Goal: Task Accomplishment & Management: Manage account settings

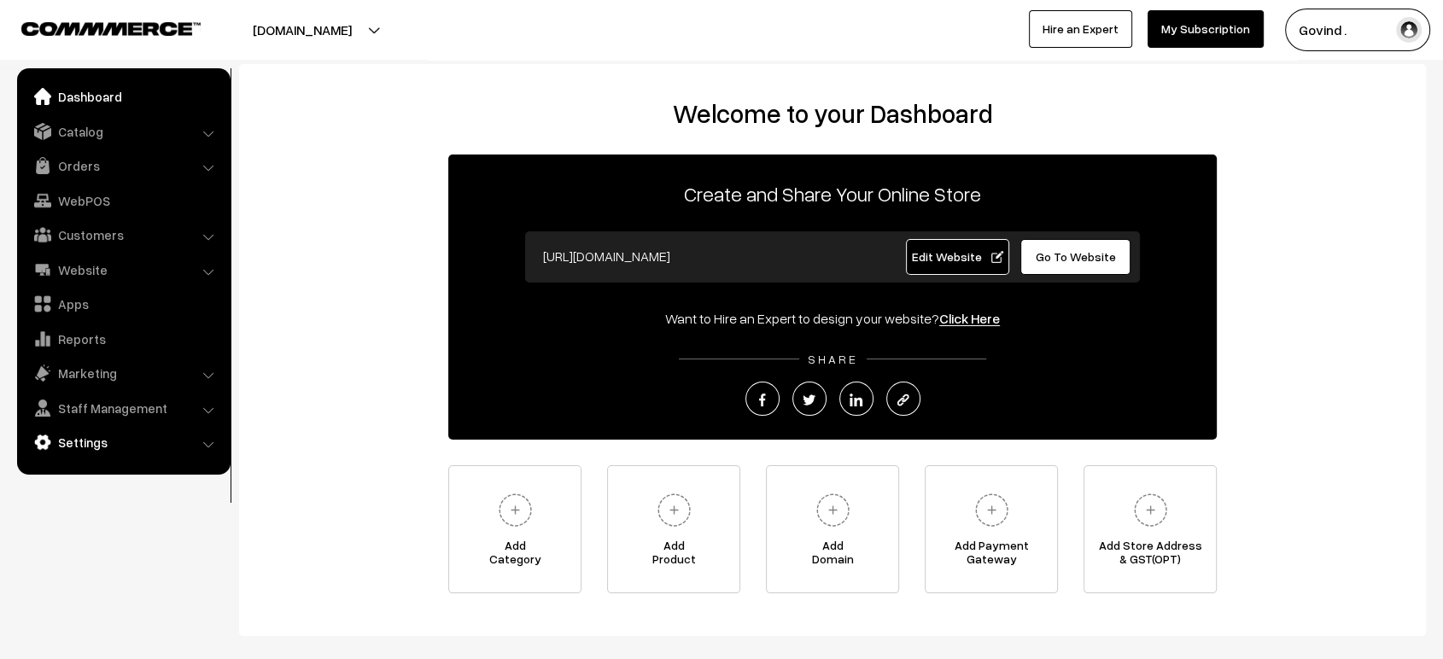
click at [78, 438] on link "Settings" at bounding box center [122, 442] width 203 height 31
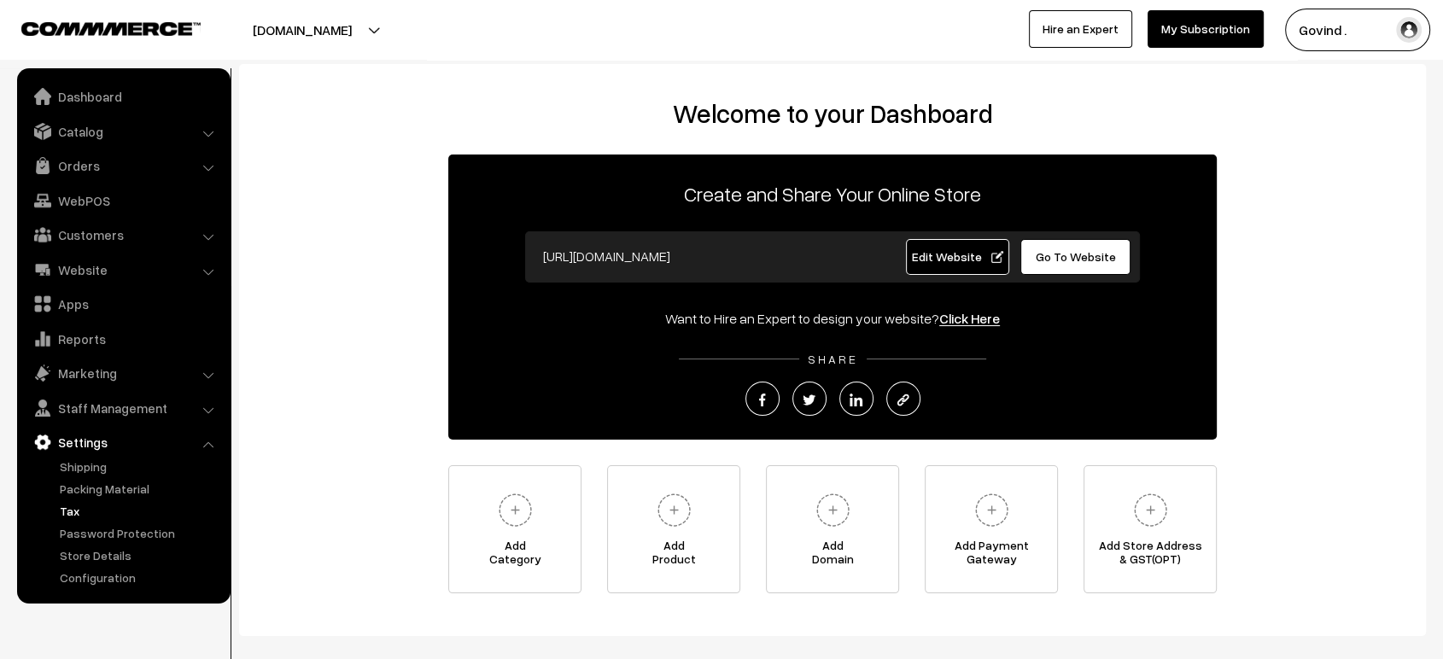
click at [72, 511] on link "Tax" at bounding box center [139, 511] width 169 height 18
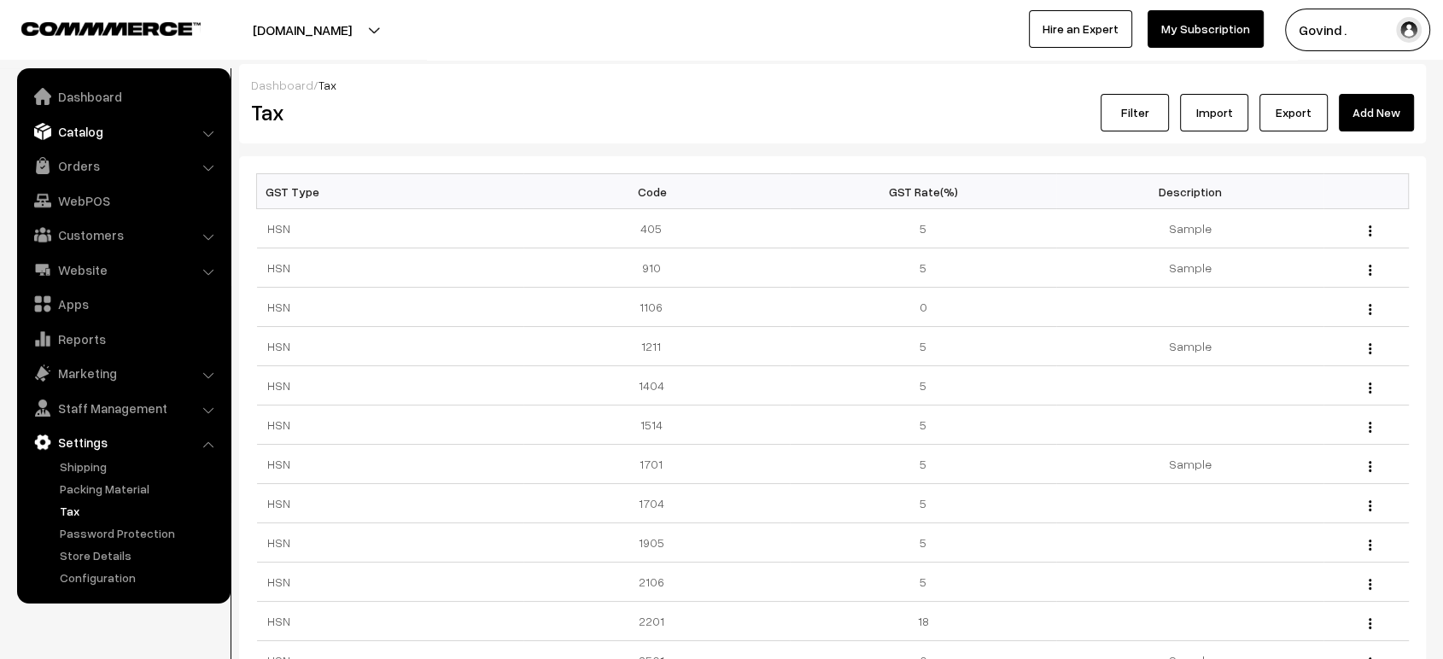
click at [87, 137] on link "Catalog" at bounding box center [122, 131] width 203 height 31
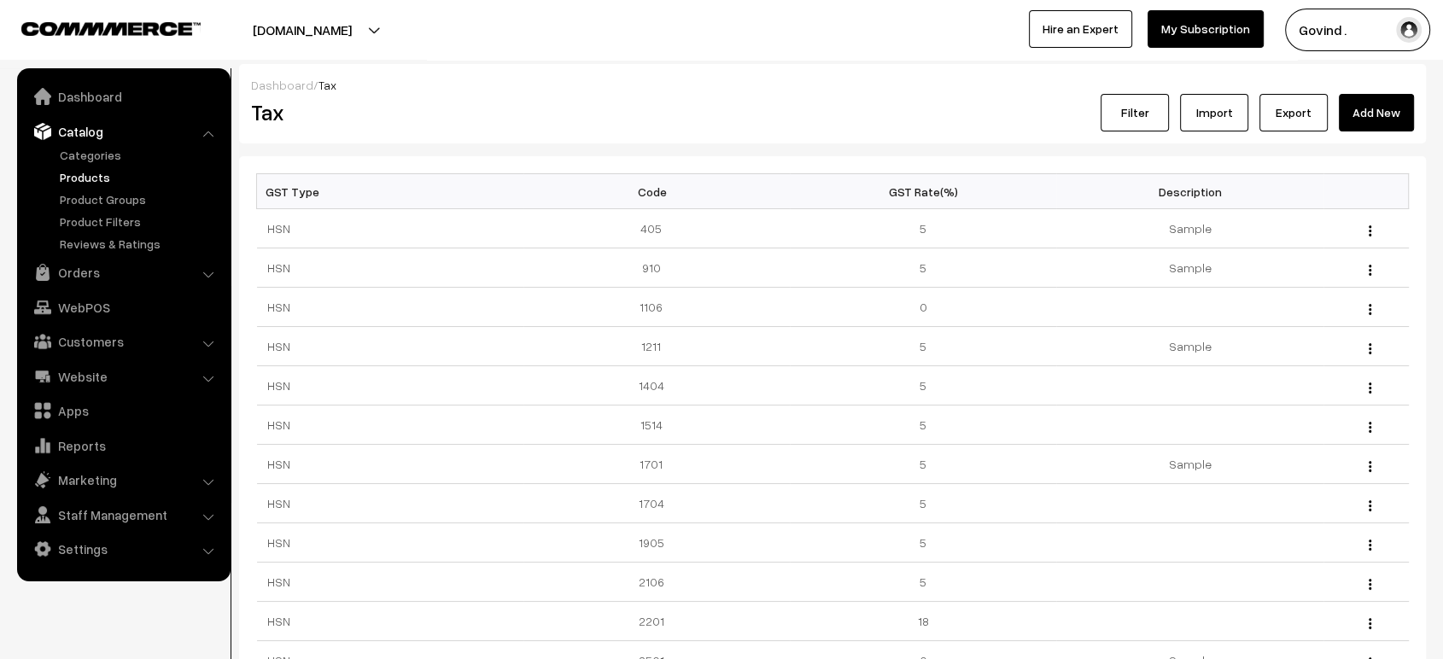
click at [84, 170] on link "Products" at bounding box center [139, 177] width 169 height 18
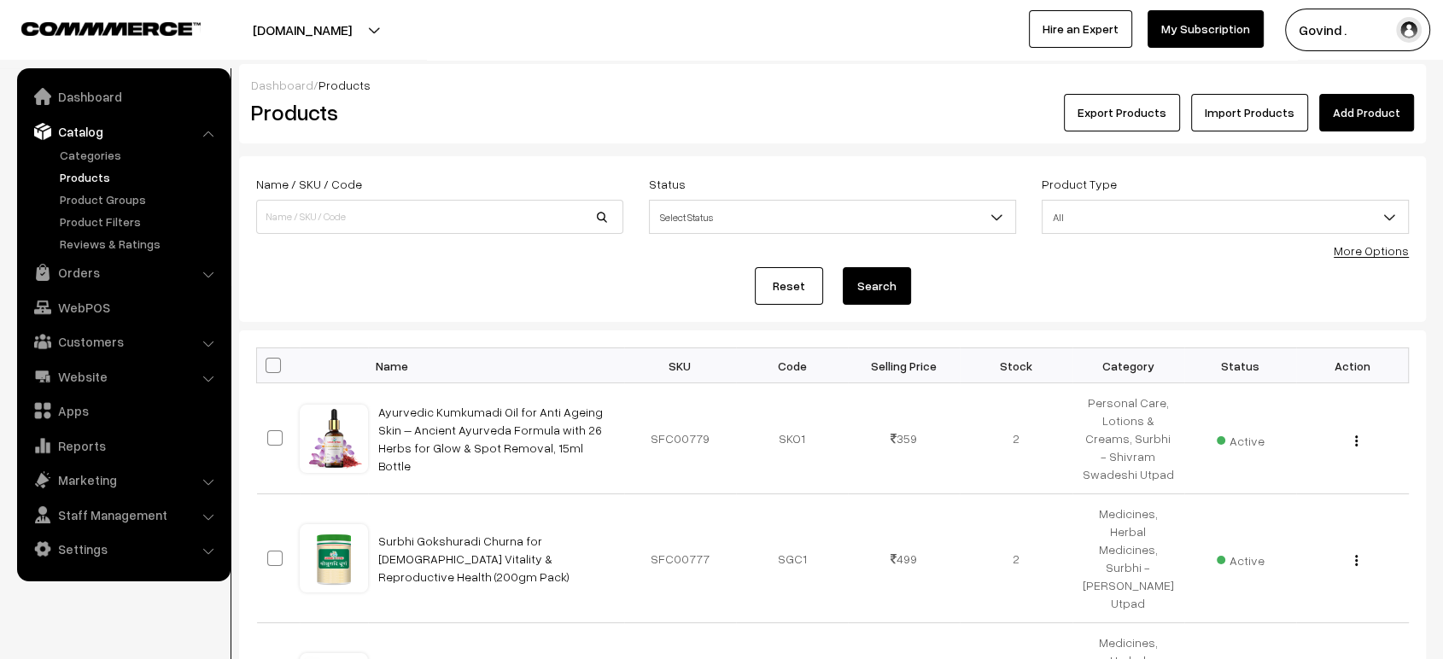
click at [272, 366] on span at bounding box center [273, 365] width 15 height 15
click at [268, 366] on input "checkbox" at bounding box center [262, 364] width 11 height 11
checkbox input "true"
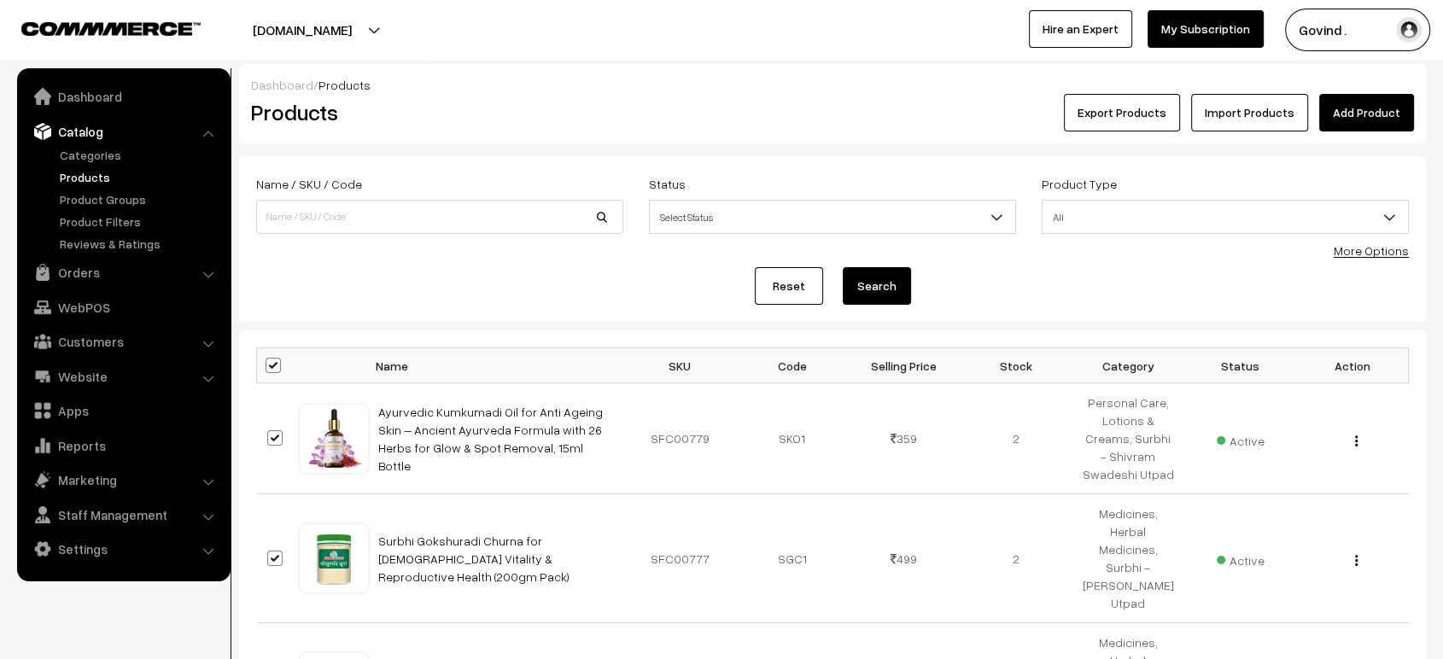
checkbox input "true"
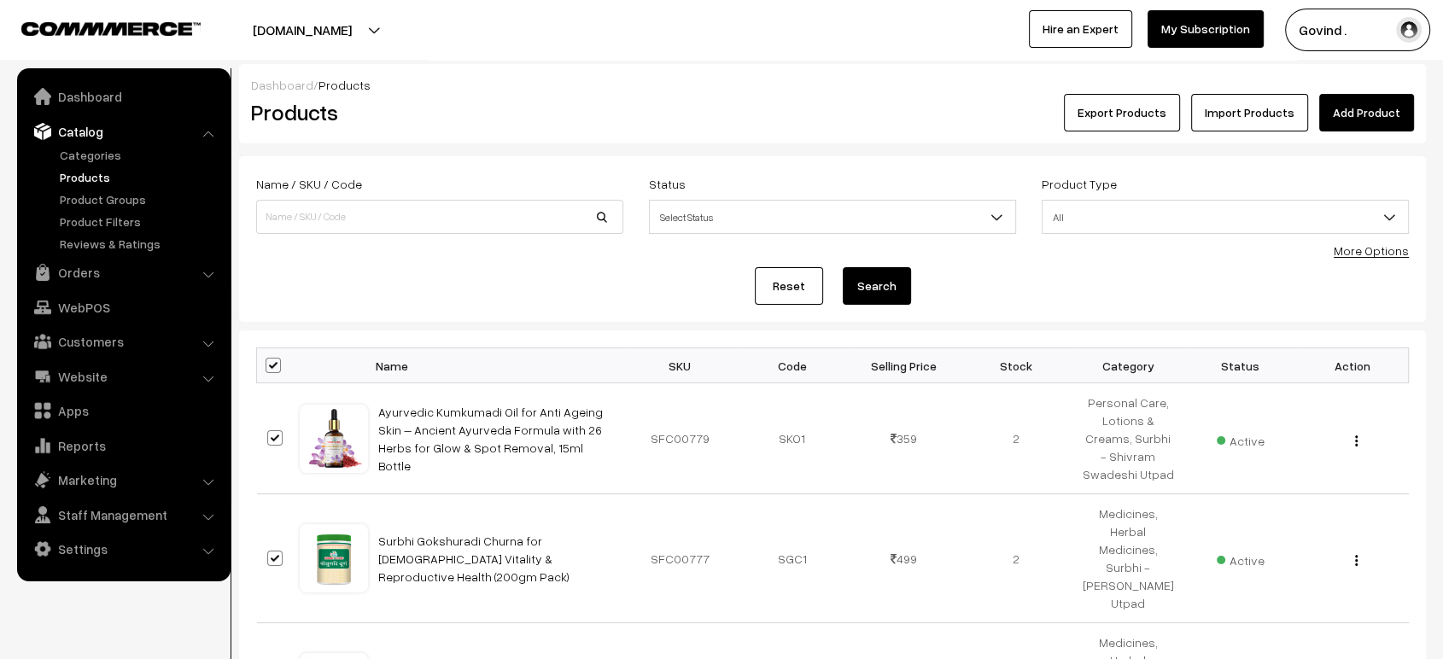
checkbox input "true"
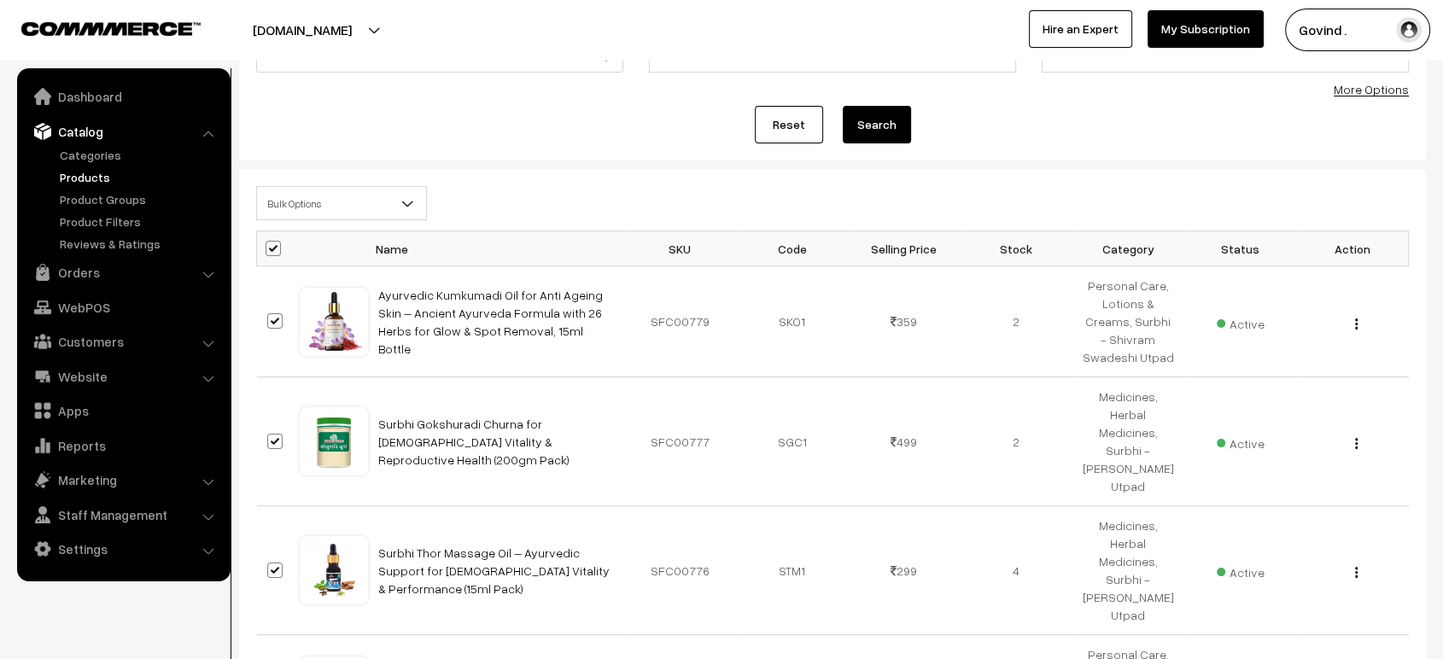
scroll to position [171, 0]
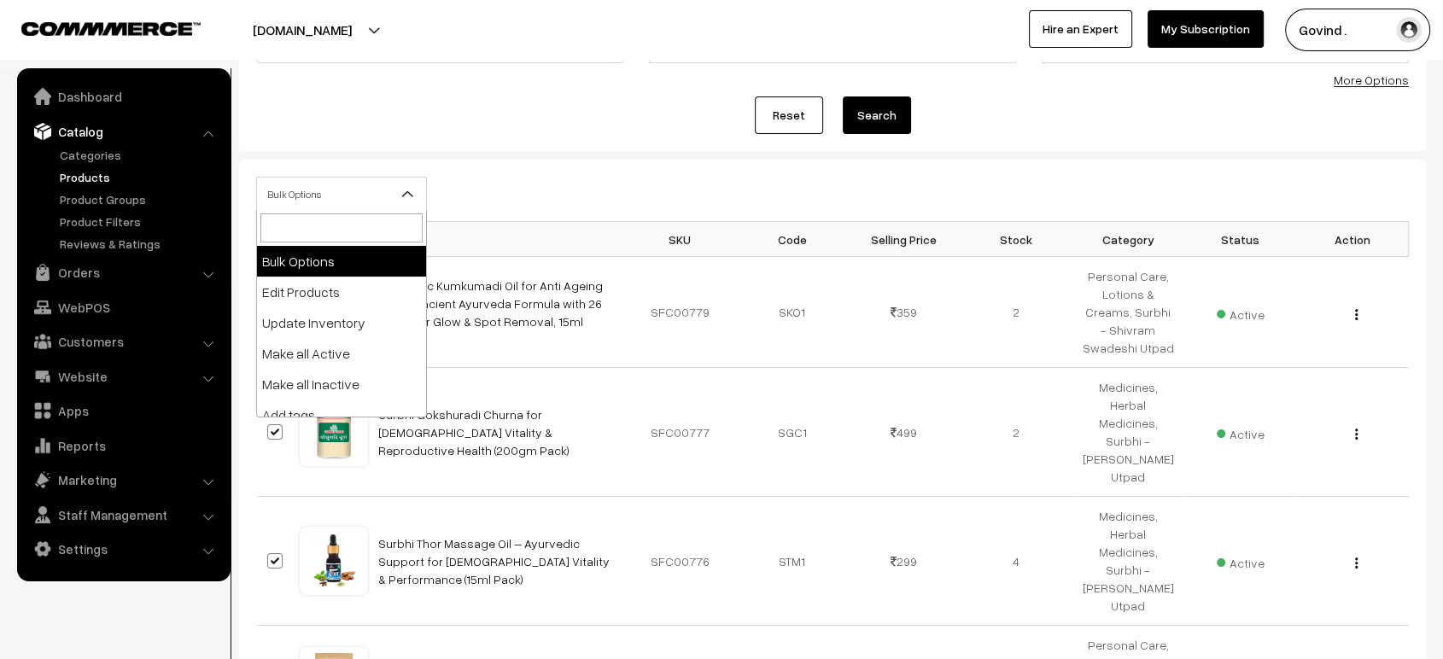
click at [413, 183] on span at bounding box center [414, 199] width 17 height 43
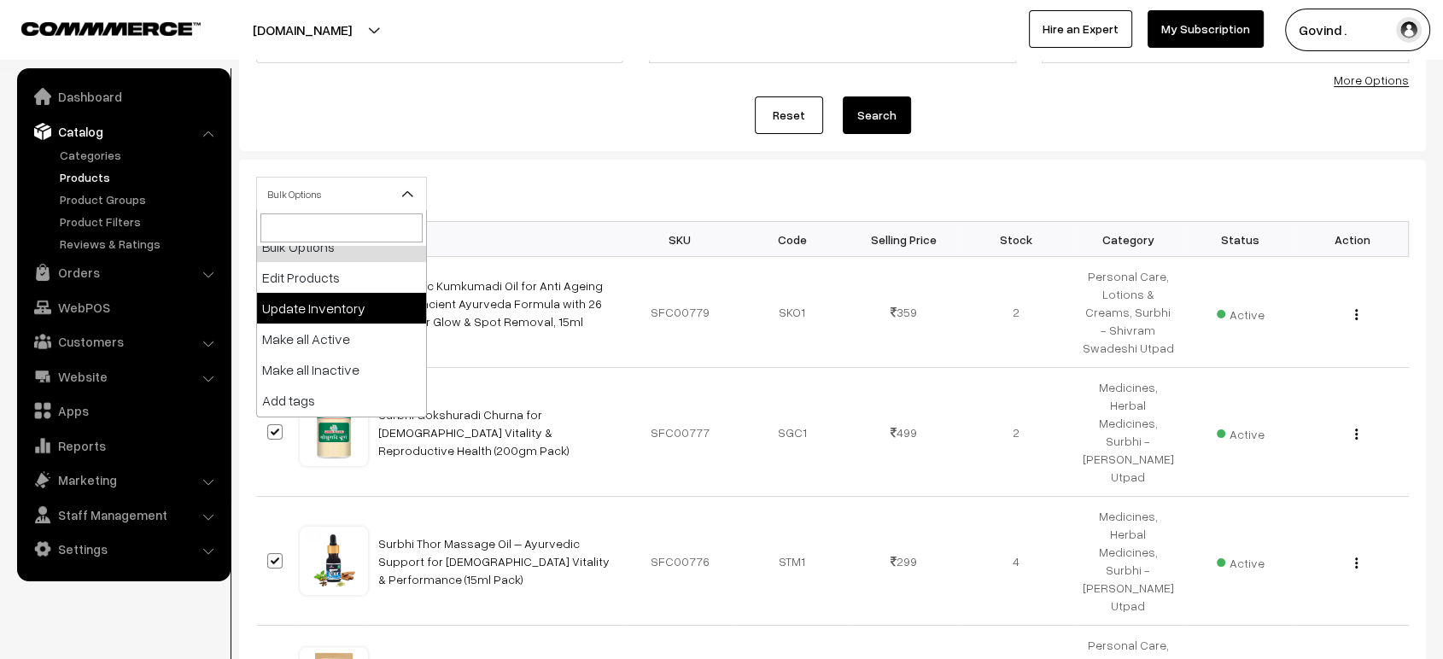
scroll to position [0, 0]
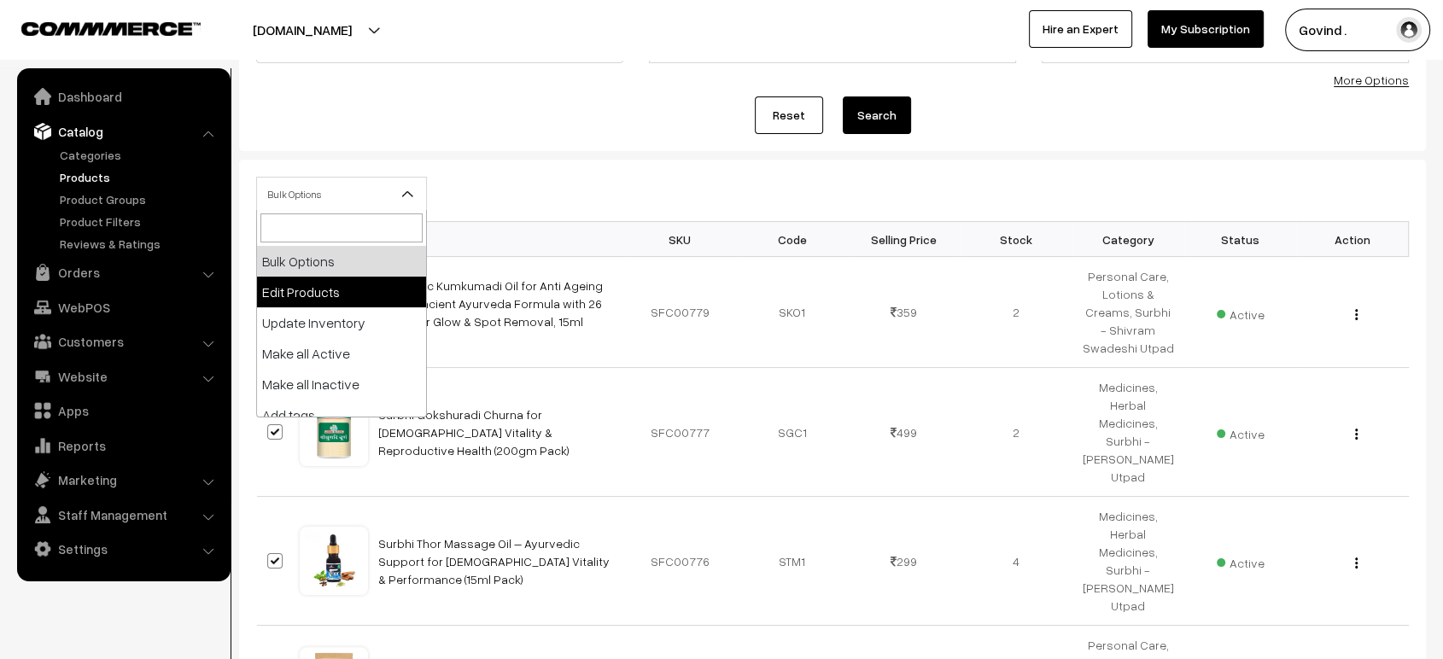
select select "editProduct"
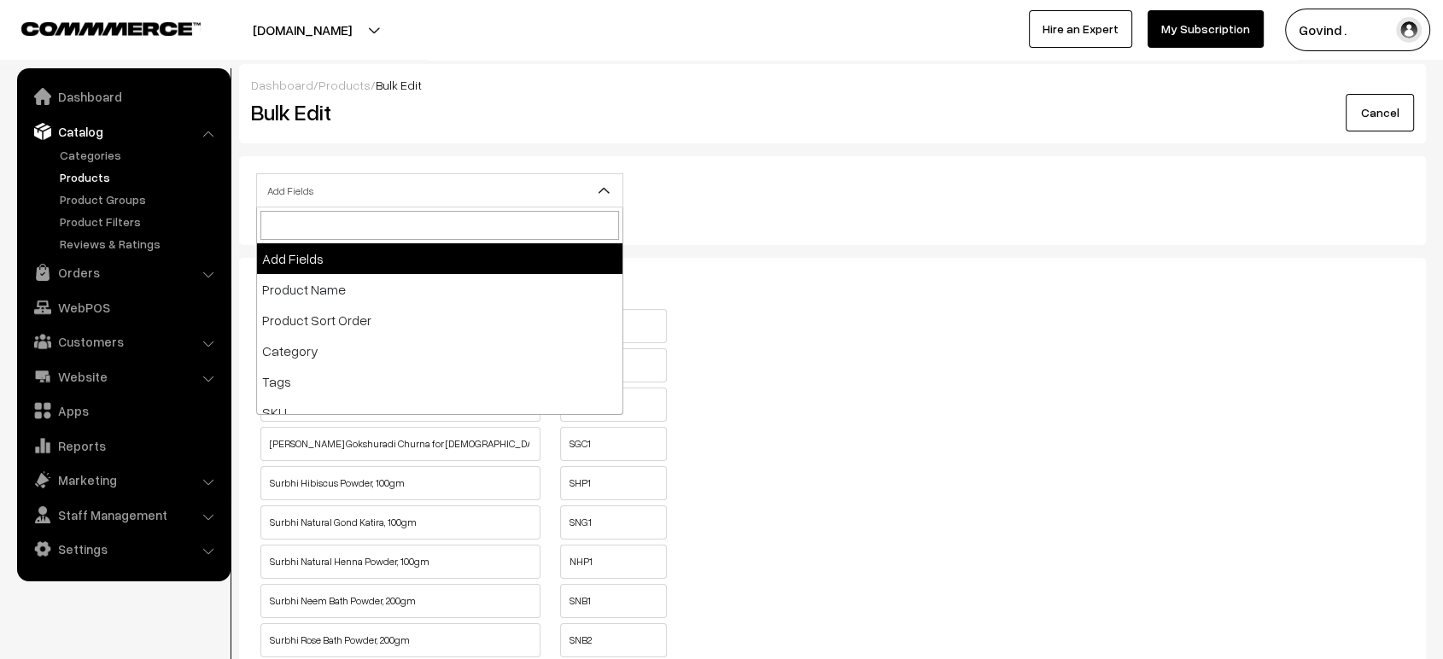
click at [550, 190] on span "Add Fields" at bounding box center [439, 191] width 365 height 30
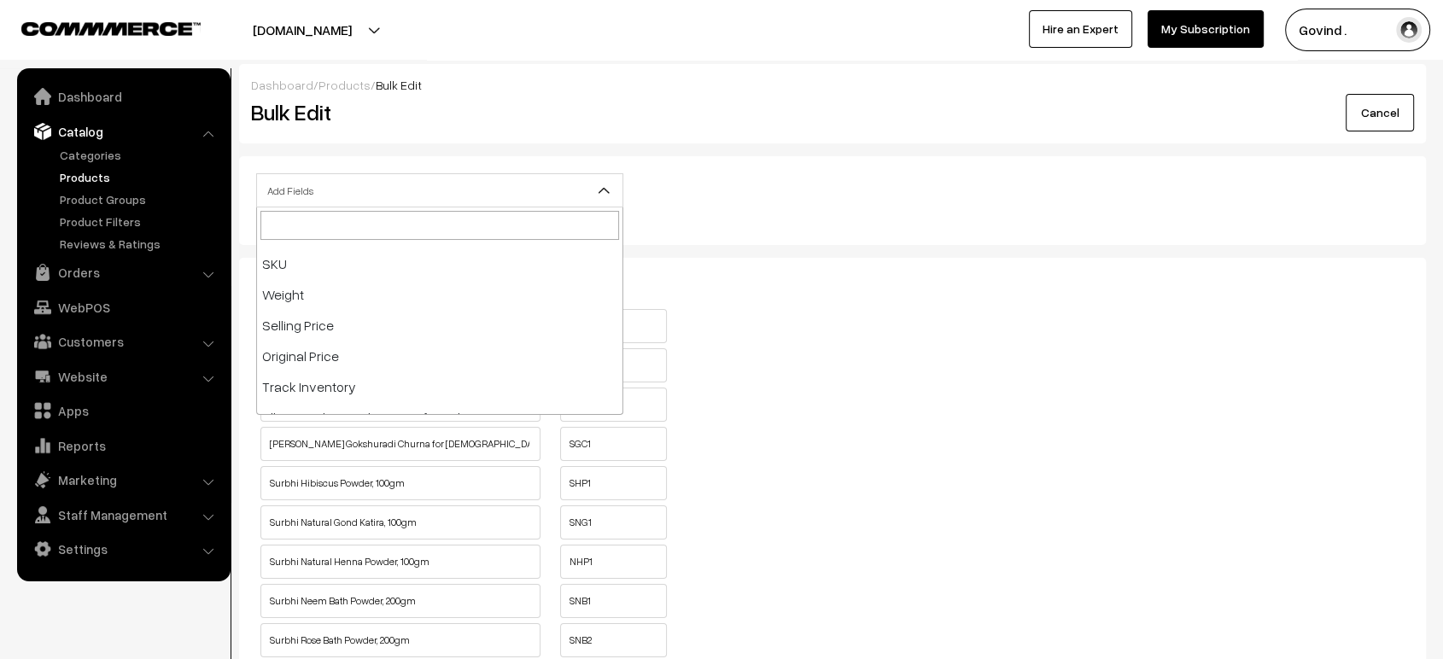
scroll to position [170, 0]
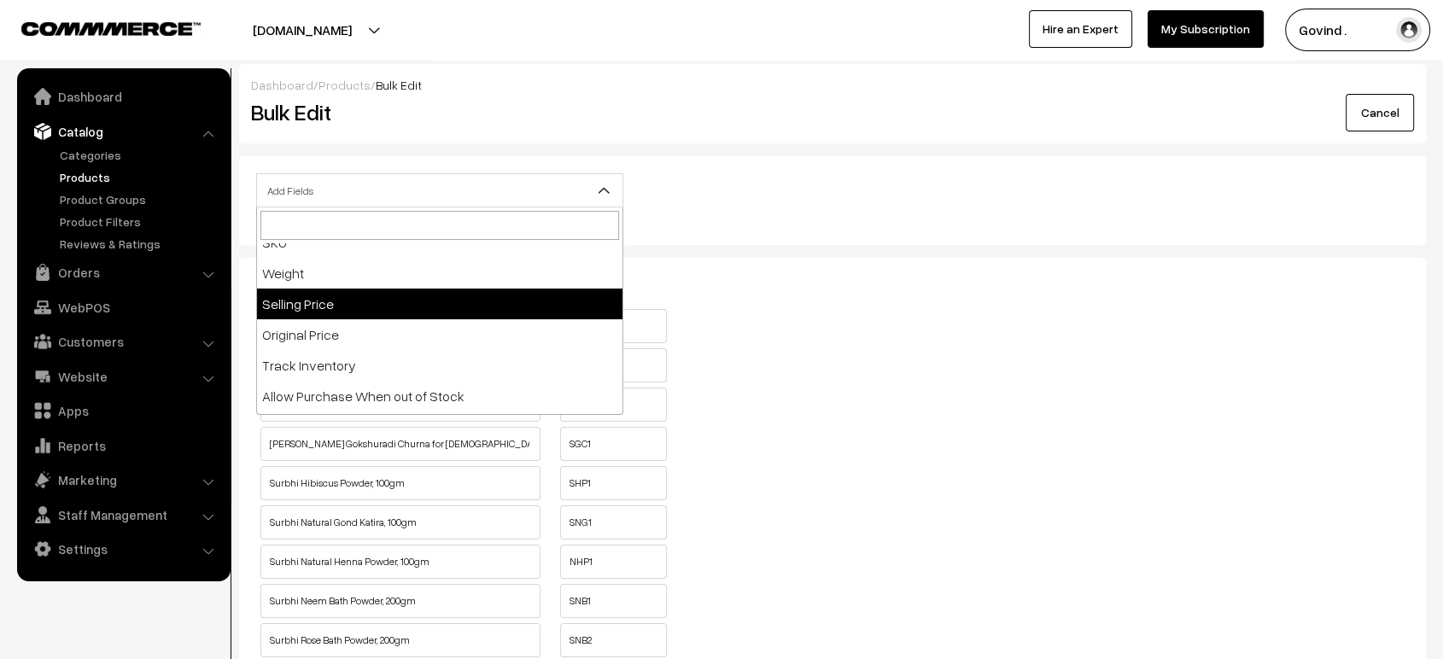
select select "sp"
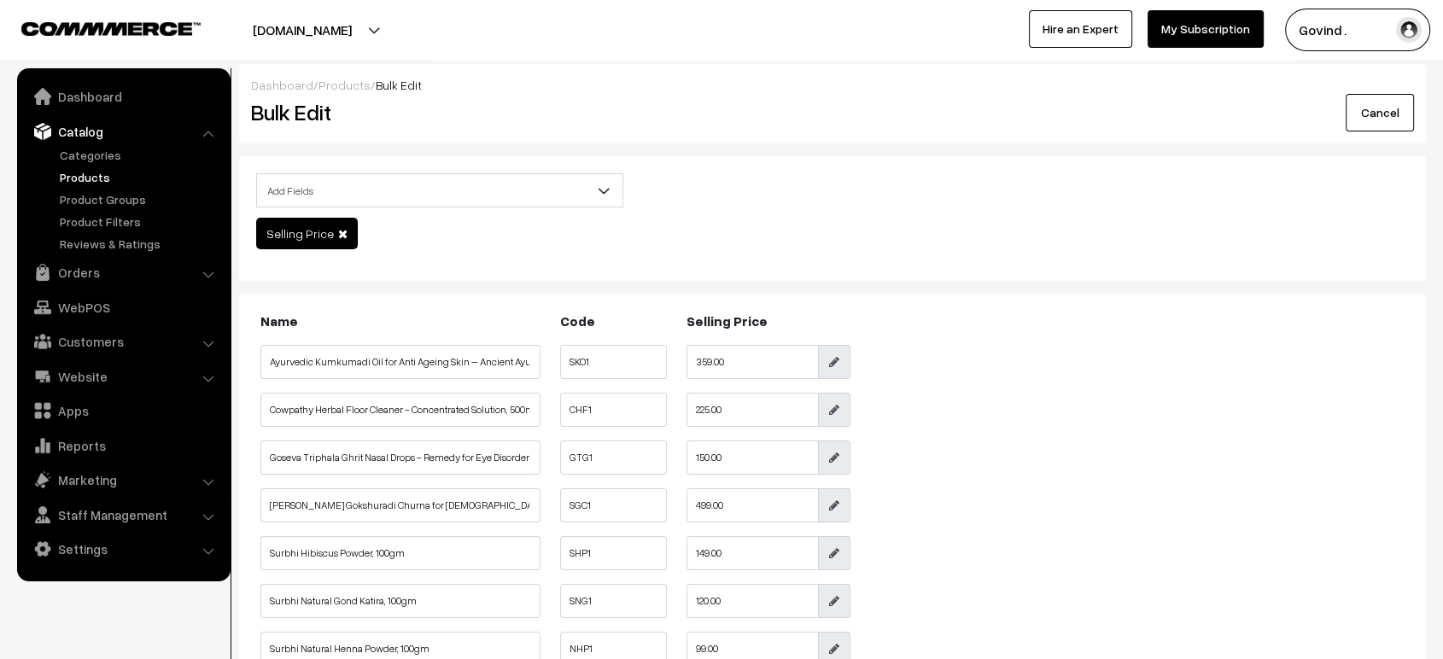
click at [627, 74] on div "Dashboard / Products / Bulk Edit Bulk Edit Cancel" at bounding box center [832, 103] width 1187 height 79
click at [86, 171] on link "Products" at bounding box center [139, 177] width 169 height 18
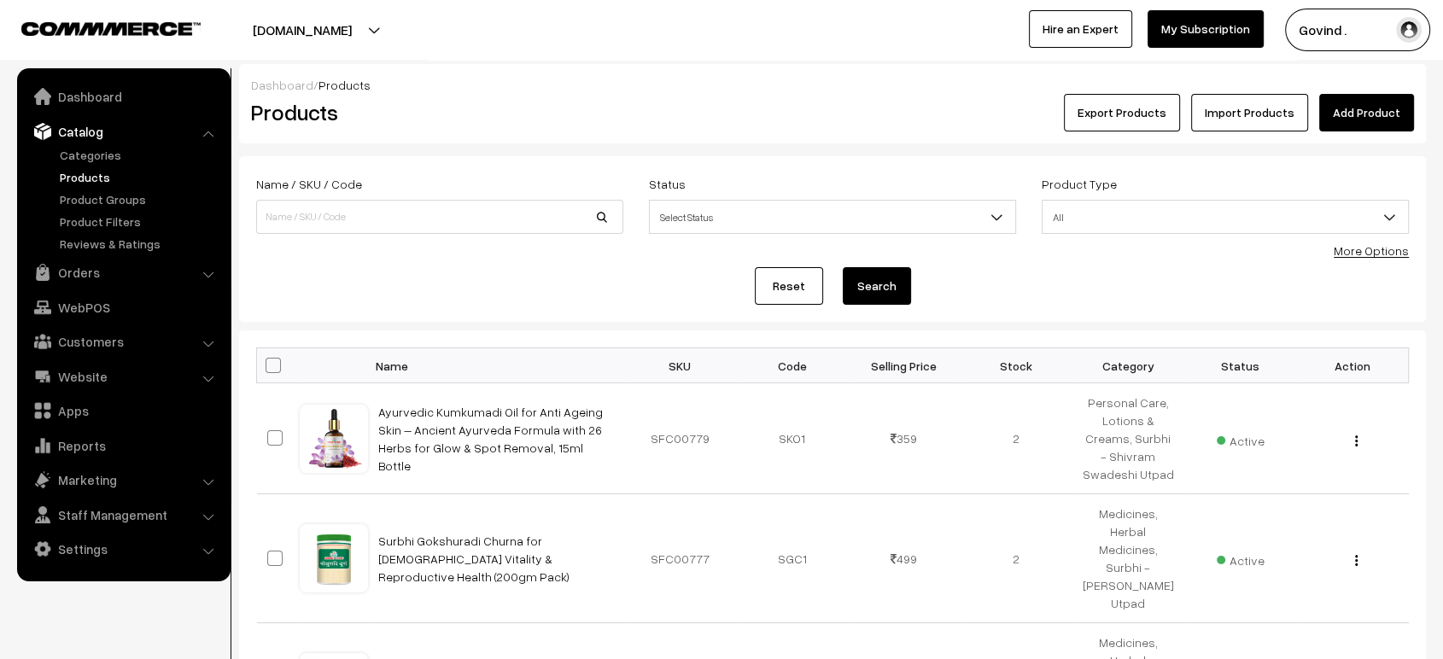
click at [484, 165] on form "Name / SKU / Code Status Select Status Active Inactive Select Status Product Ty…" at bounding box center [832, 239] width 1187 height 166
click at [276, 368] on span at bounding box center [273, 365] width 15 height 15
click at [268, 368] on input "checkbox" at bounding box center [262, 364] width 11 height 11
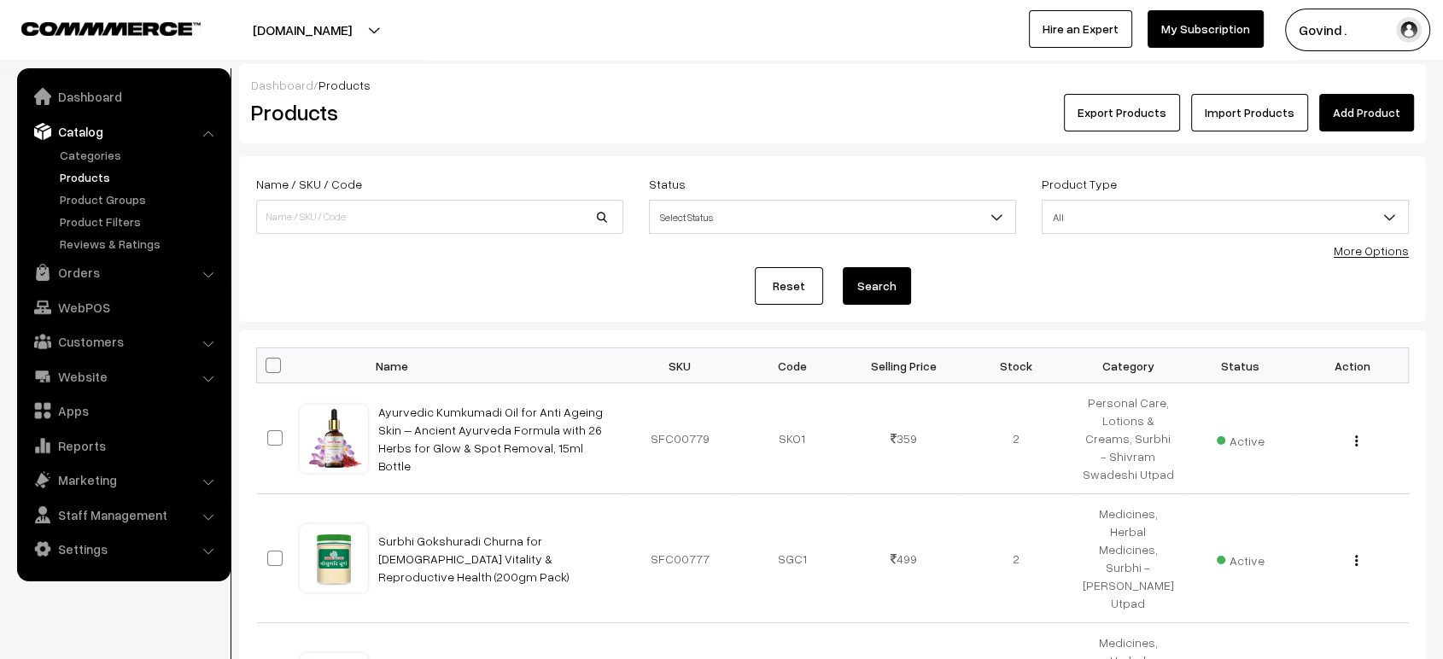
checkbox input "true"
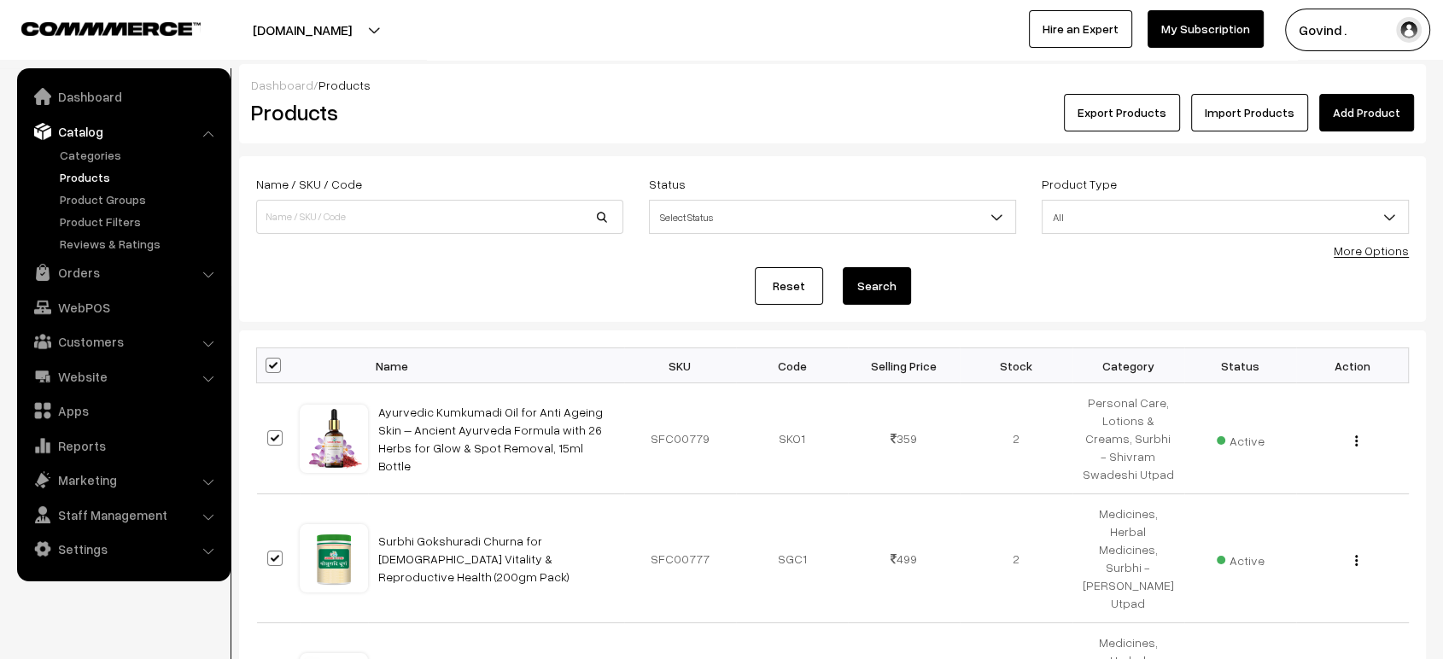
checkbox input "true"
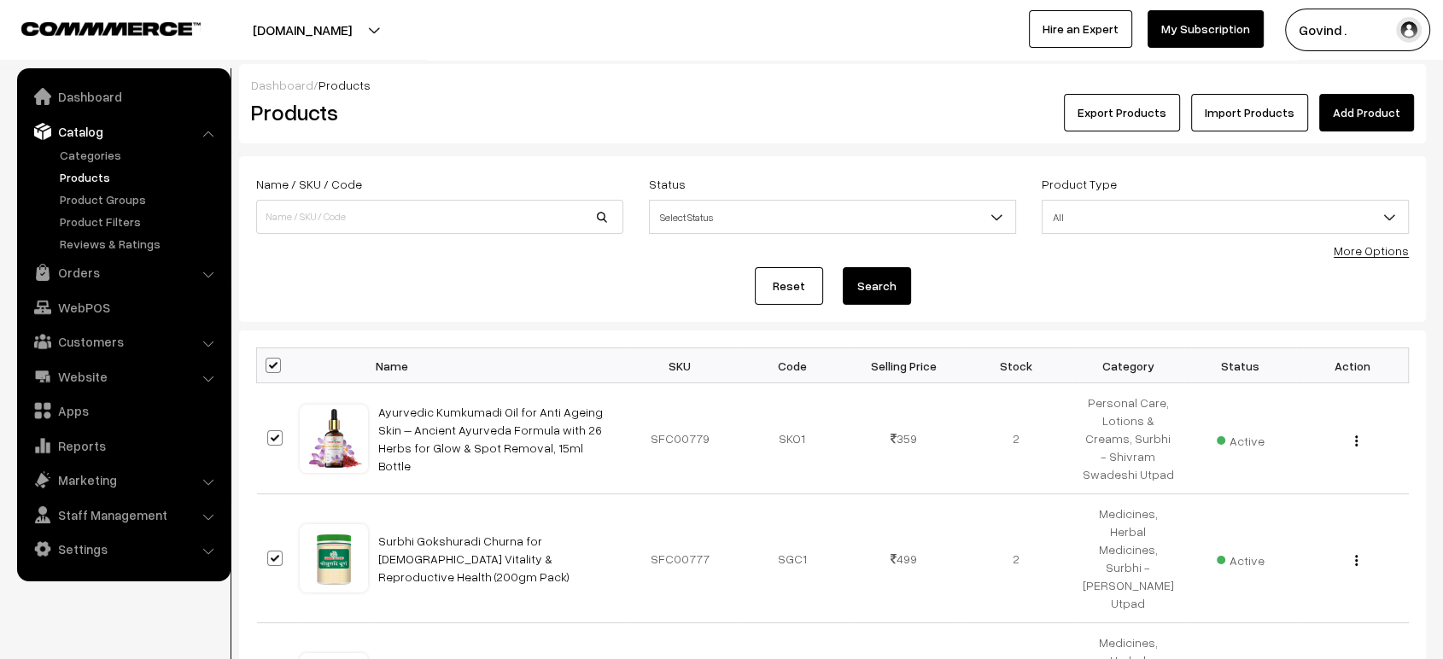
checkbox input "true"
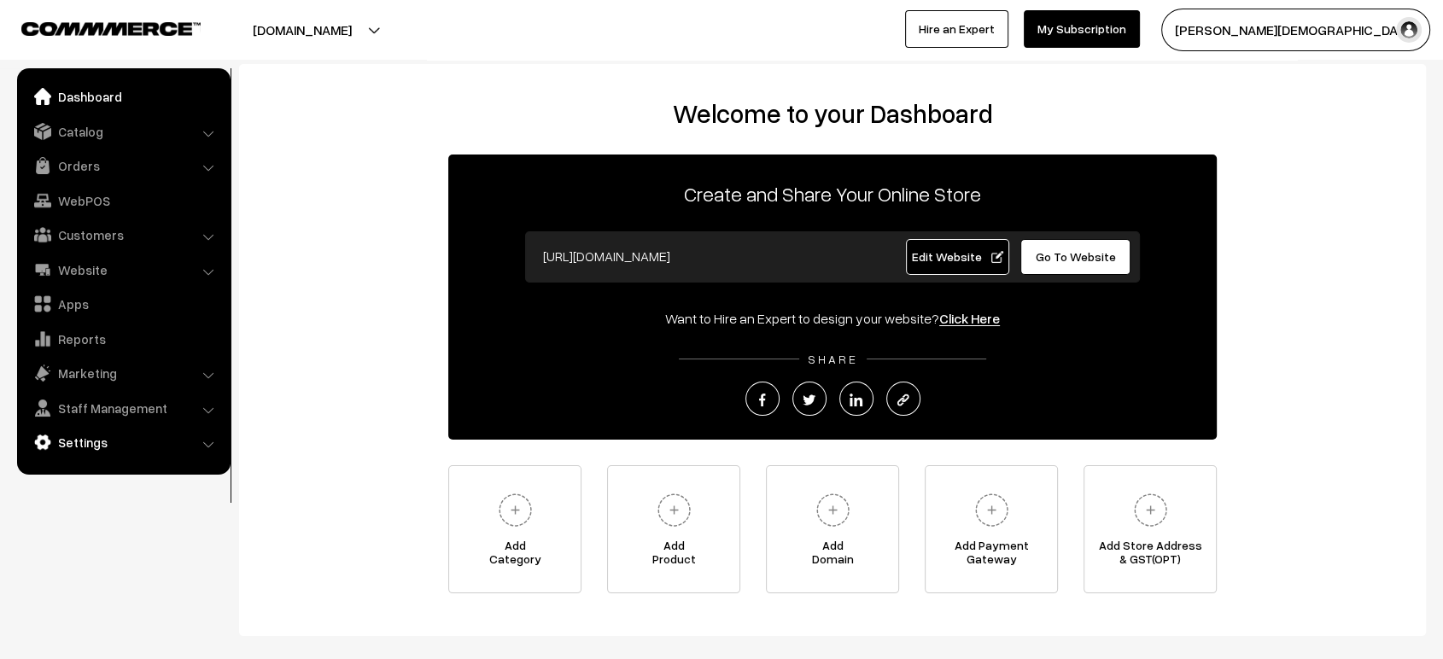
click at [96, 443] on link "Settings" at bounding box center [122, 442] width 203 height 31
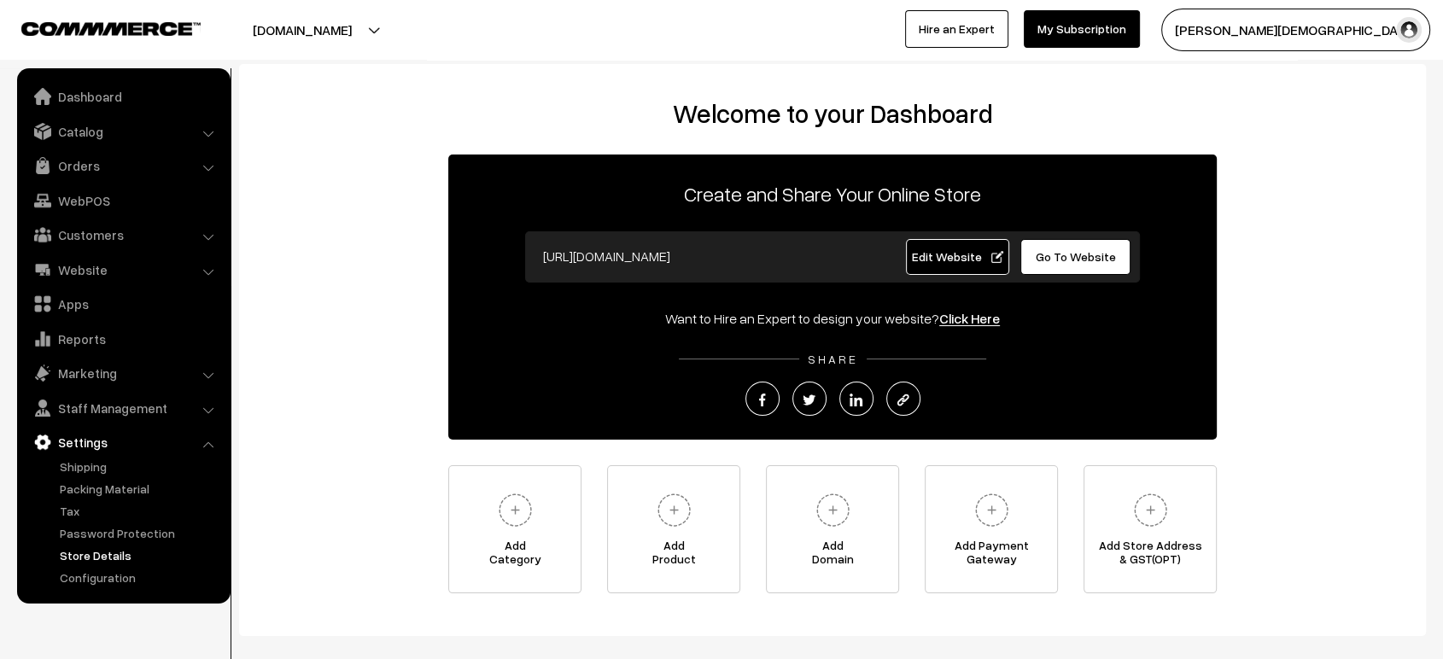
click at [99, 547] on link "Store Details" at bounding box center [139, 555] width 169 height 18
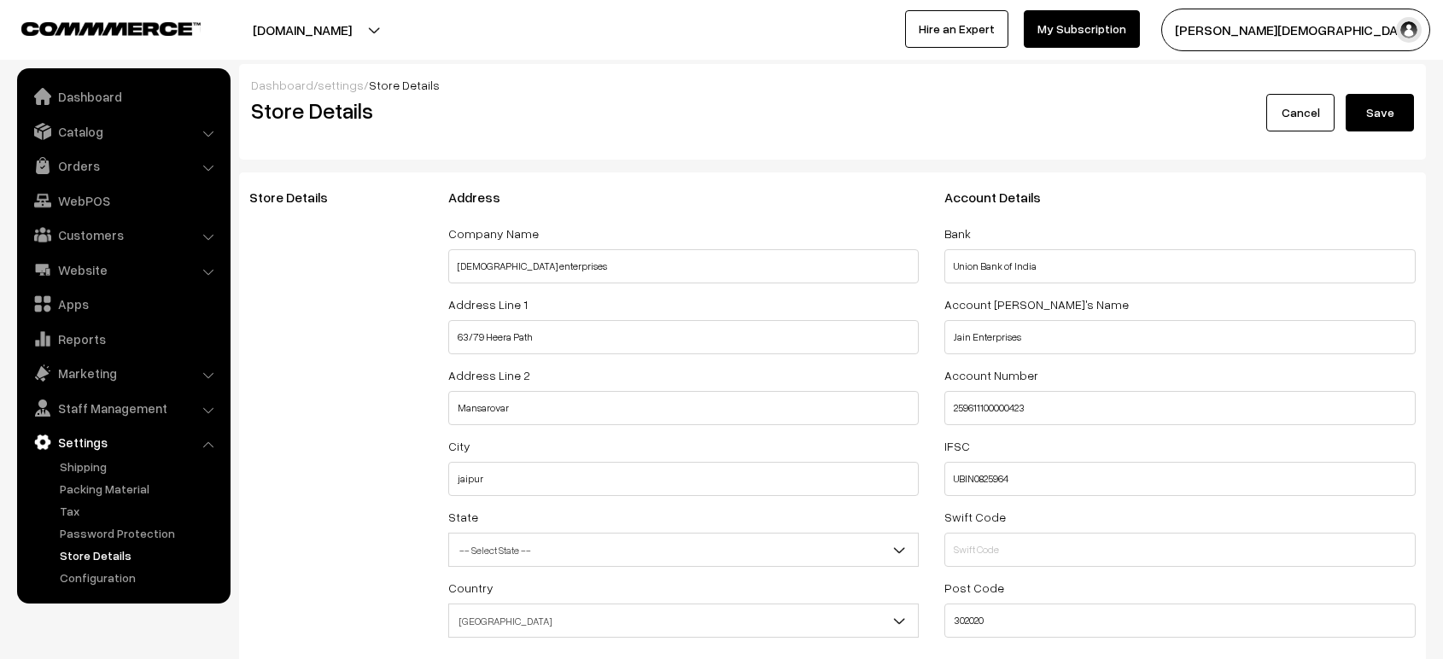
select select "99"
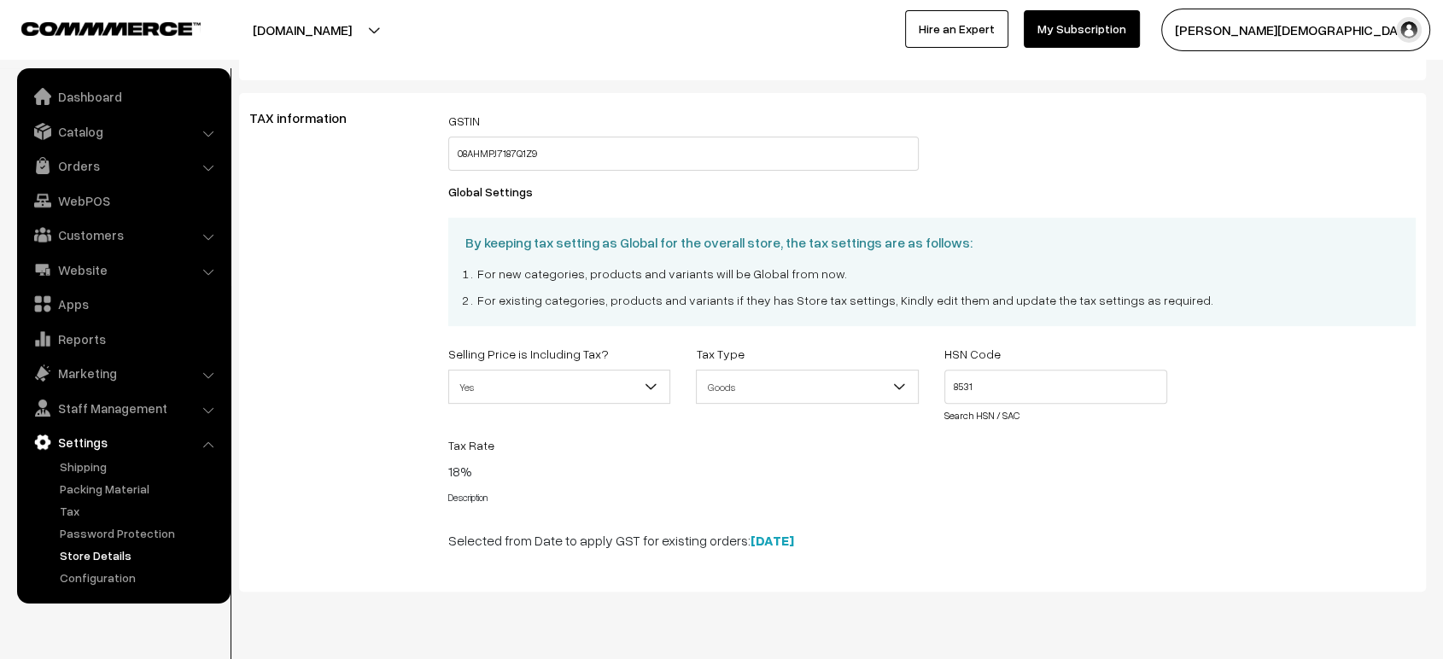
scroll to position [579, 0]
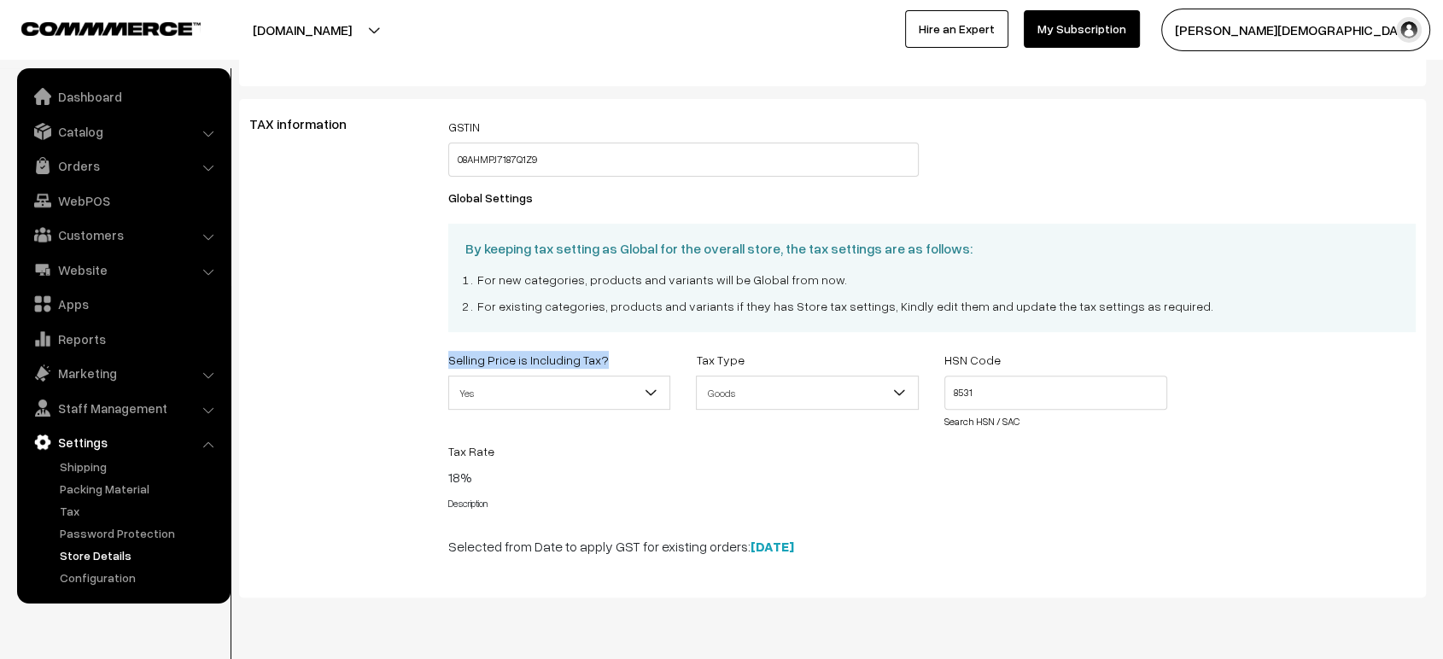
drag, startPoint x: 606, startPoint y: 355, endPoint x: 441, endPoint y: 359, distance: 164.8
click at [441, 359] on div "Selling Price is Including Tax? select Yes No, Tax excluded Yes" at bounding box center [559, 389] width 248 height 81
copy label "Selling Price is Including Tax?"
click at [651, 385] on b at bounding box center [650, 392] width 17 height 17
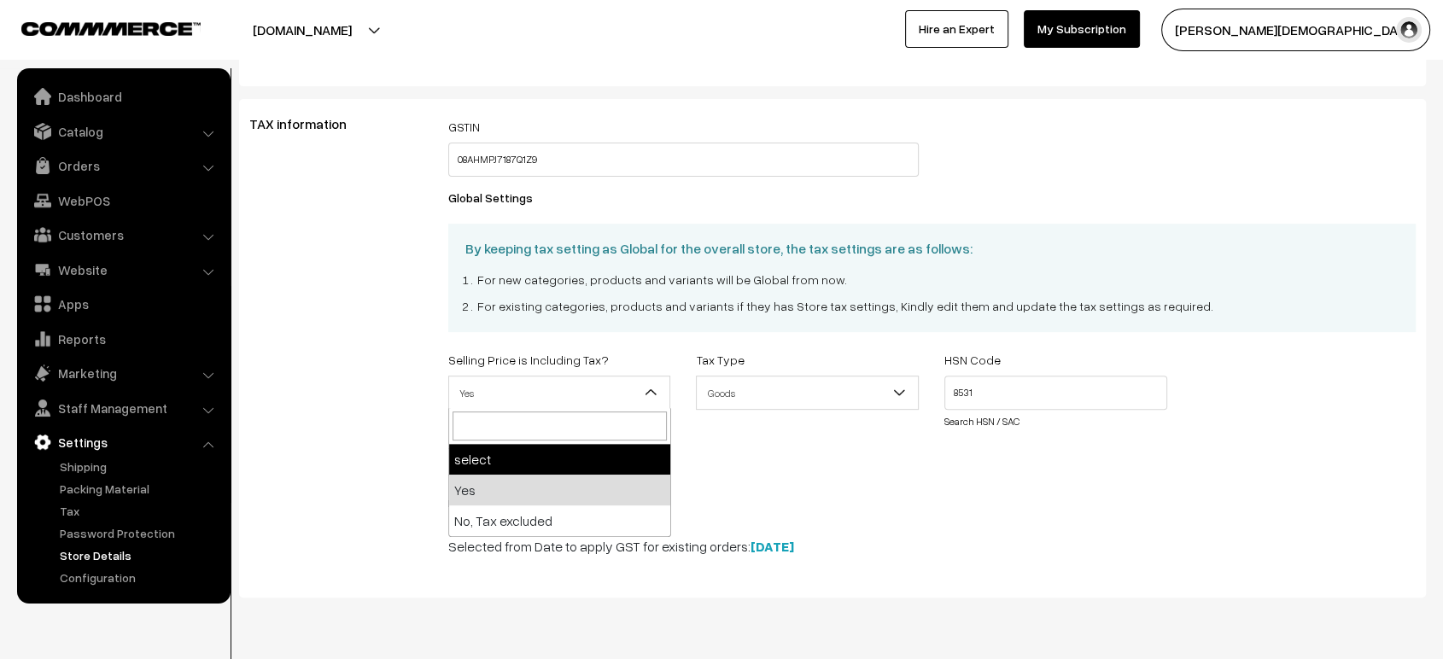
select select
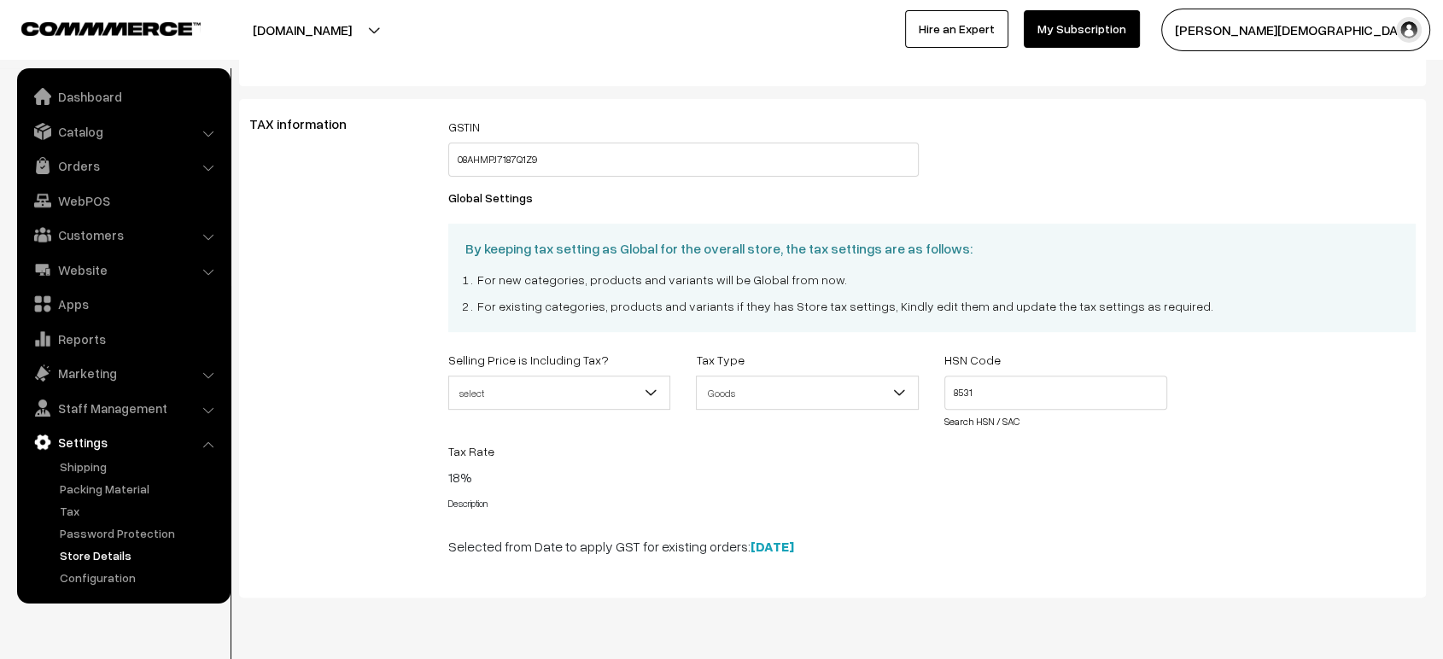
click at [638, 372] on div "Selling Price is Including Tax? select Yes No, Tax excluded select" at bounding box center [559, 389] width 248 height 81
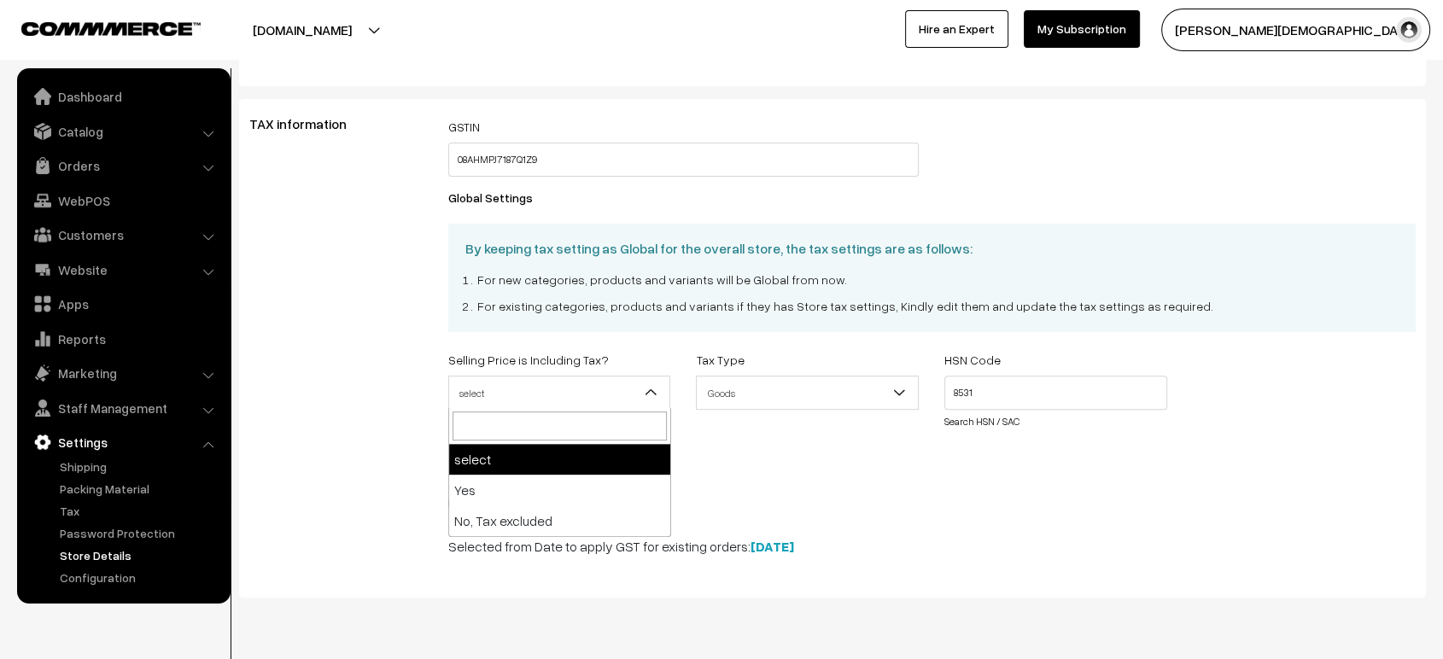
click at [639, 395] on span "select" at bounding box center [559, 393] width 221 height 30
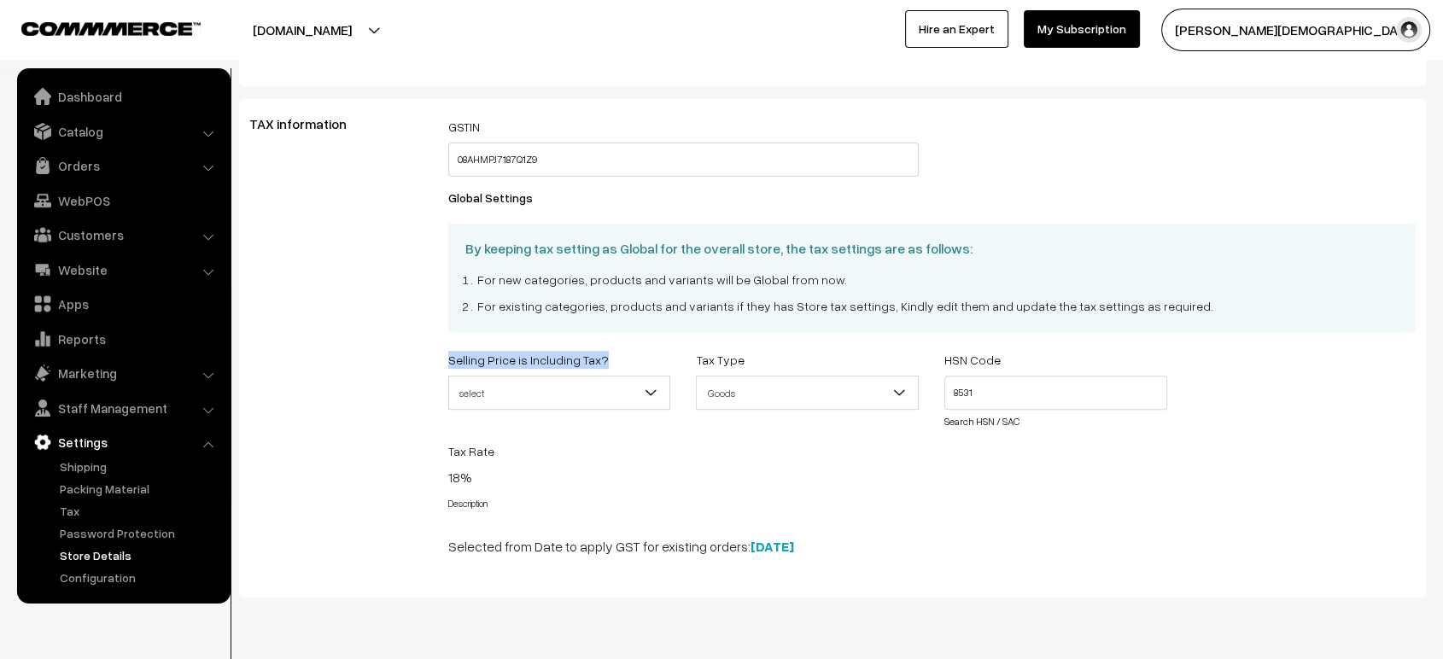
drag, startPoint x: 436, startPoint y: 353, endPoint x: 628, endPoint y: 367, distance: 192.6
click at [628, 367] on div "Selling Price is Including Tax? select Yes No, Tax excluded select" at bounding box center [559, 389] width 248 height 81
copy label "Selling Price is Including Tax?"
click at [85, 162] on link "Orders" at bounding box center [122, 165] width 203 height 31
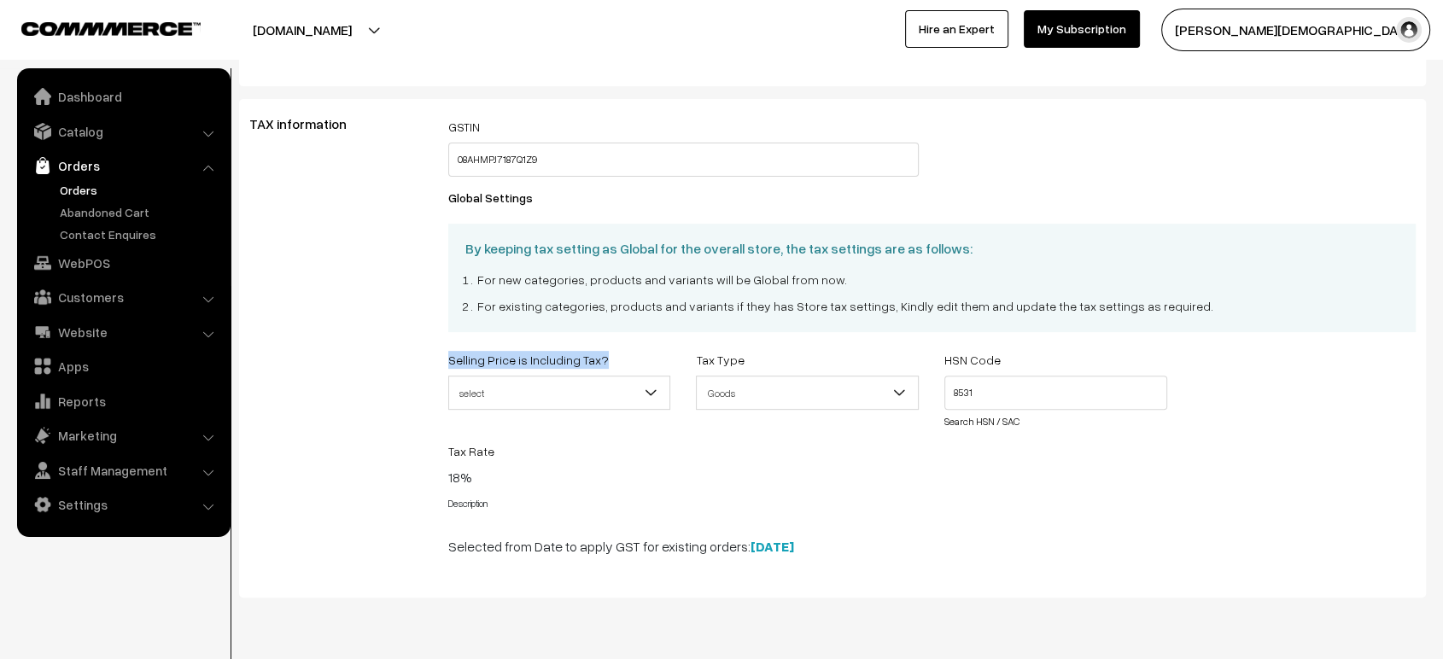
click at [75, 196] on link "Orders" at bounding box center [139, 190] width 169 height 18
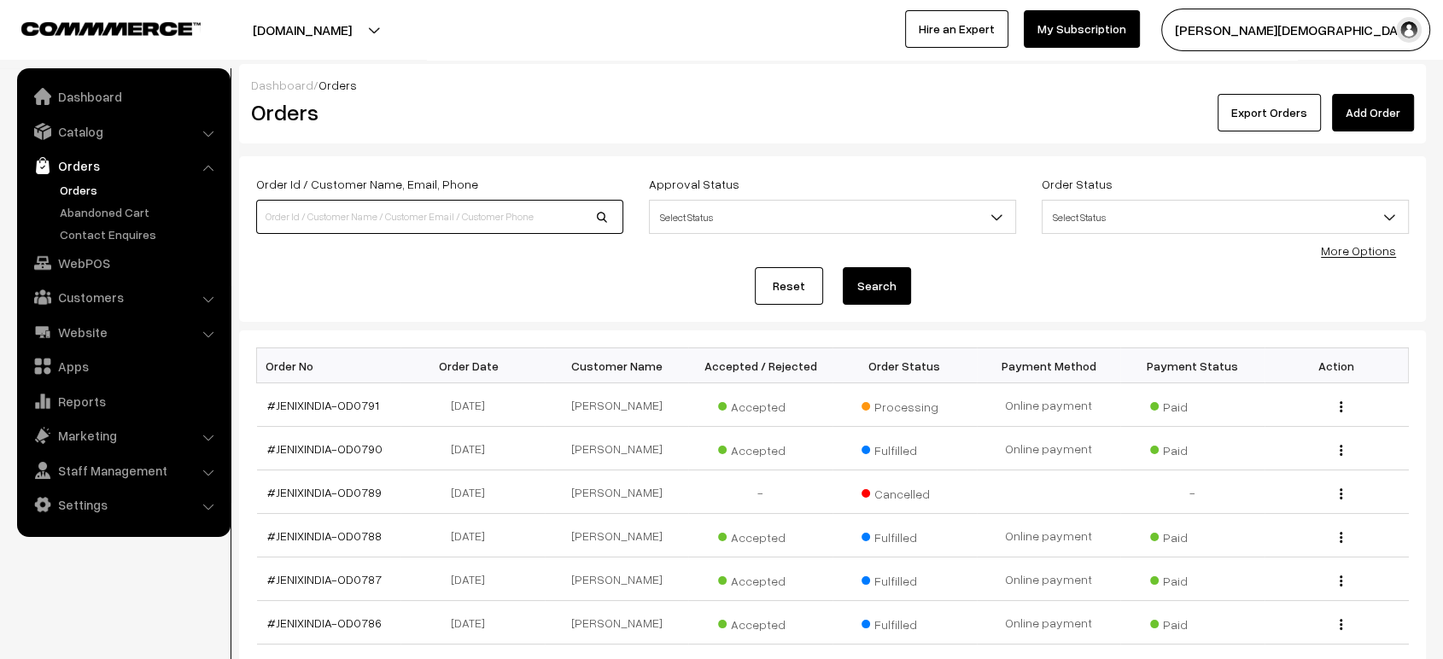
drag, startPoint x: 0, startPoint y: 0, endPoint x: 410, endPoint y: 222, distance: 466.0
click at [410, 222] on input at bounding box center [439, 217] width 367 height 34
paste input "3776"
type input "3776"
click at [843, 267] on button "Search" at bounding box center [877, 286] width 68 height 38
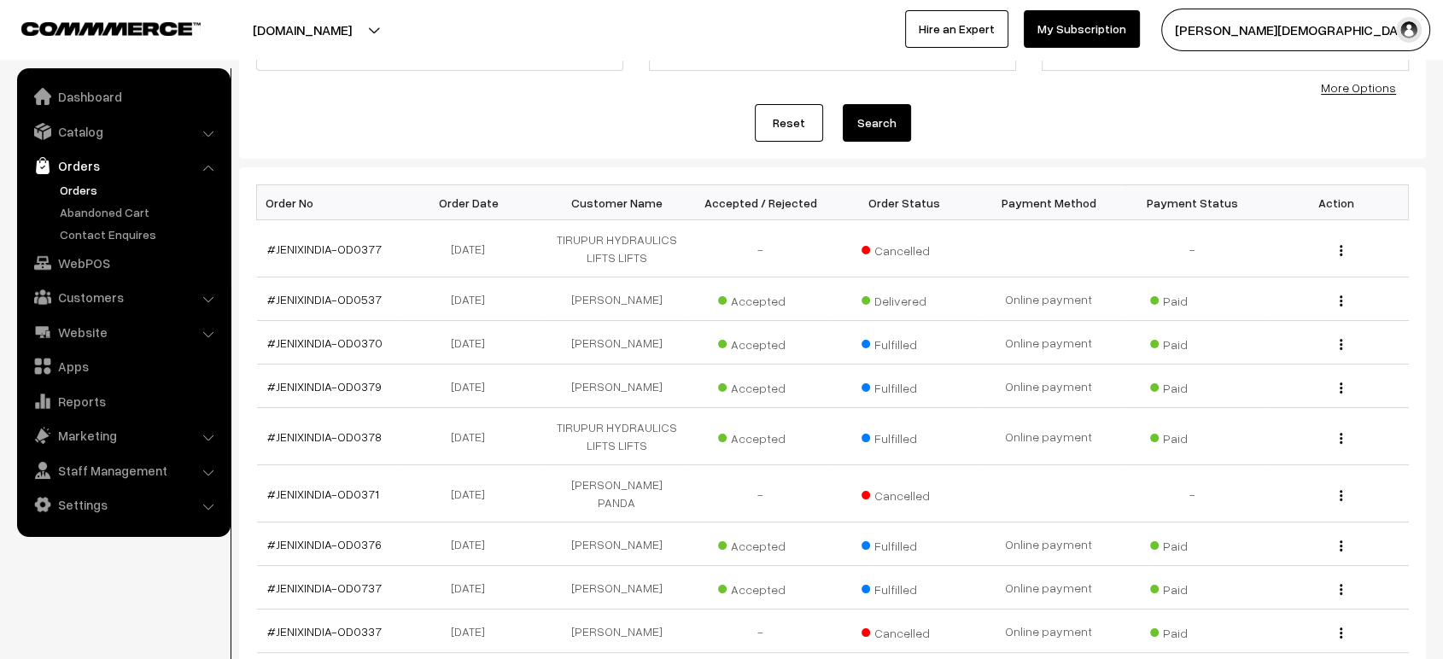
scroll to position [30, 0]
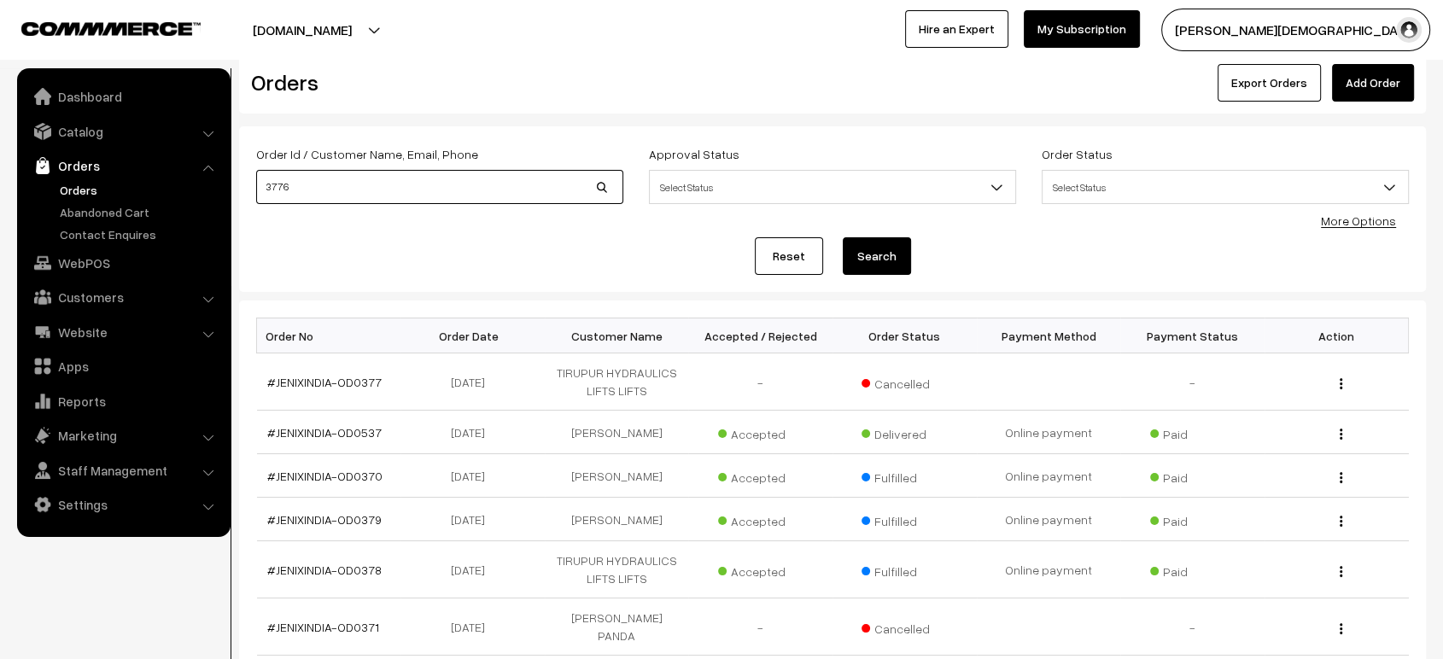
click at [465, 183] on input "3776" at bounding box center [439, 187] width 367 height 34
click at [843, 237] on button "Search" at bounding box center [877, 256] width 68 height 38
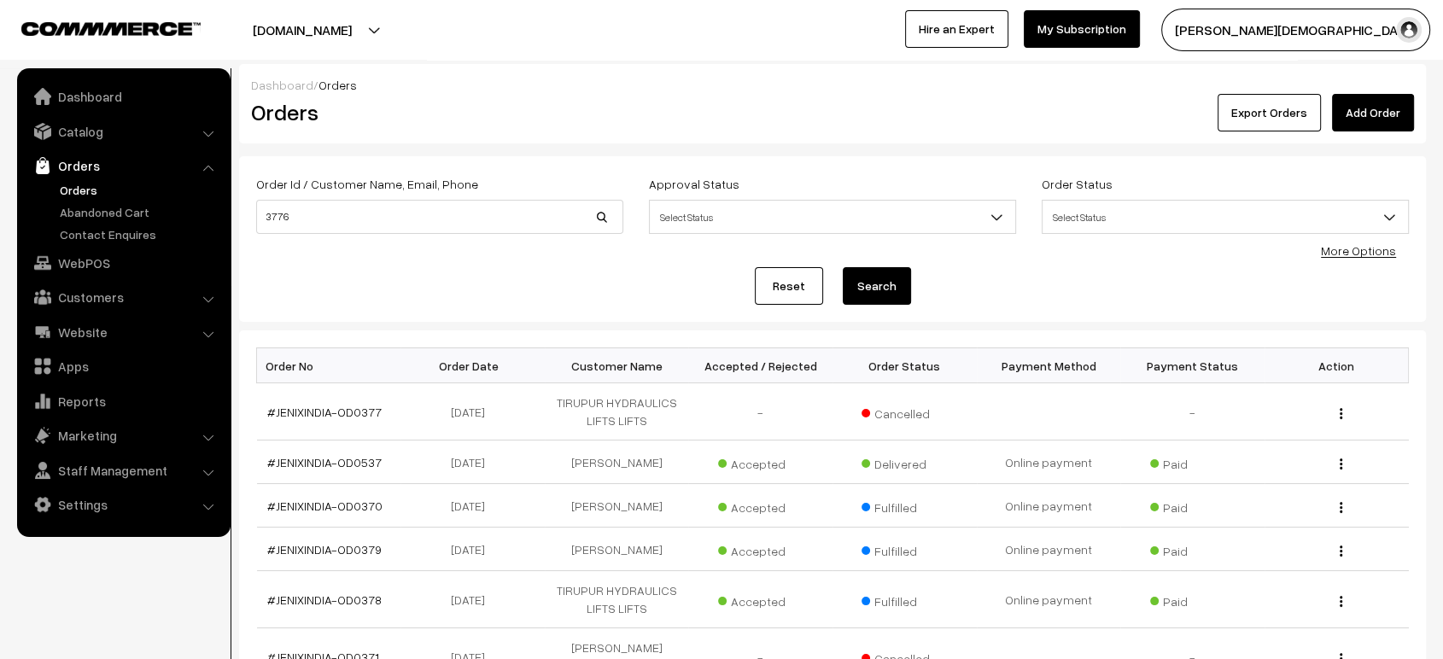
click at [459, 194] on div "Order Id / Customer Name, Email, Phone 3776" at bounding box center [439, 203] width 367 height 61
click at [461, 214] on input "3776" at bounding box center [439, 217] width 367 height 34
click at [843, 267] on button "Search" at bounding box center [877, 286] width 68 height 38
click at [458, 217] on input "3776" at bounding box center [439, 217] width 367 height 34
type input "3776"
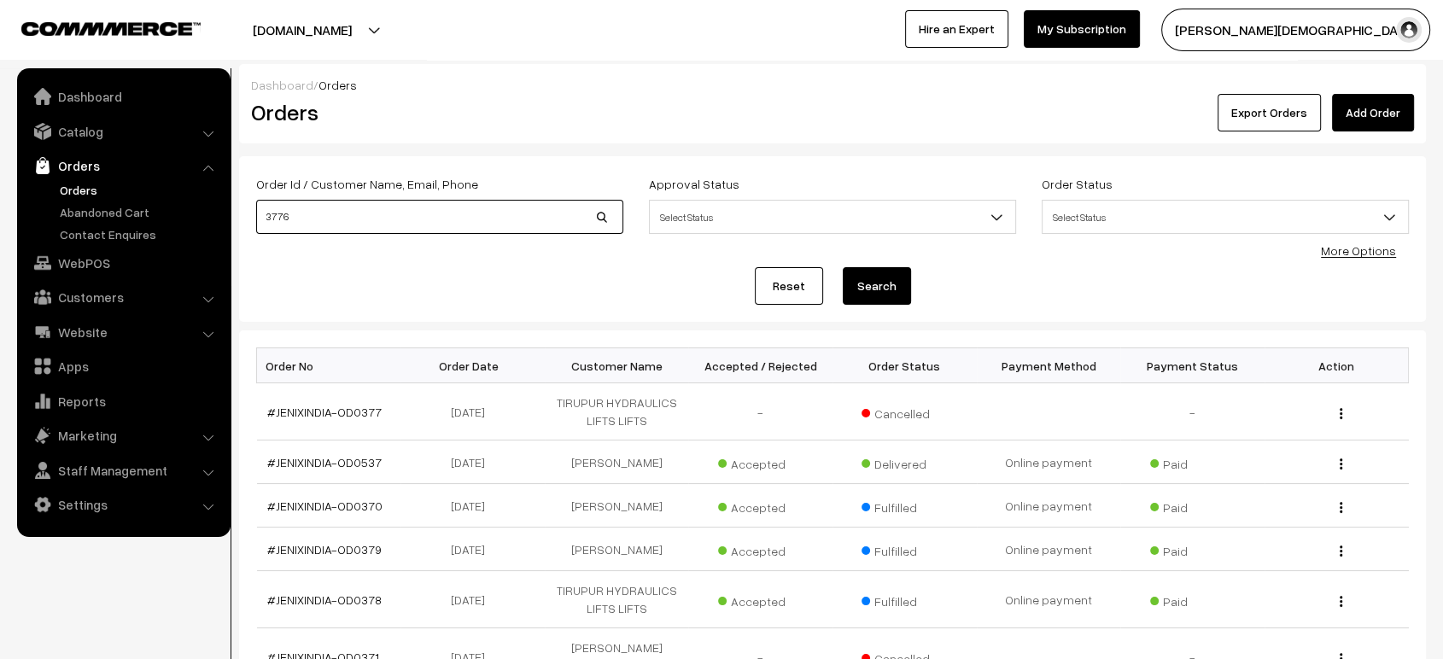
click at [843, 267] on button "Search" at bounding box center [877, 286] width 68 height 38
click at [876, 283] on button "Search" at bounding box center [877, 286] width 68 height 38
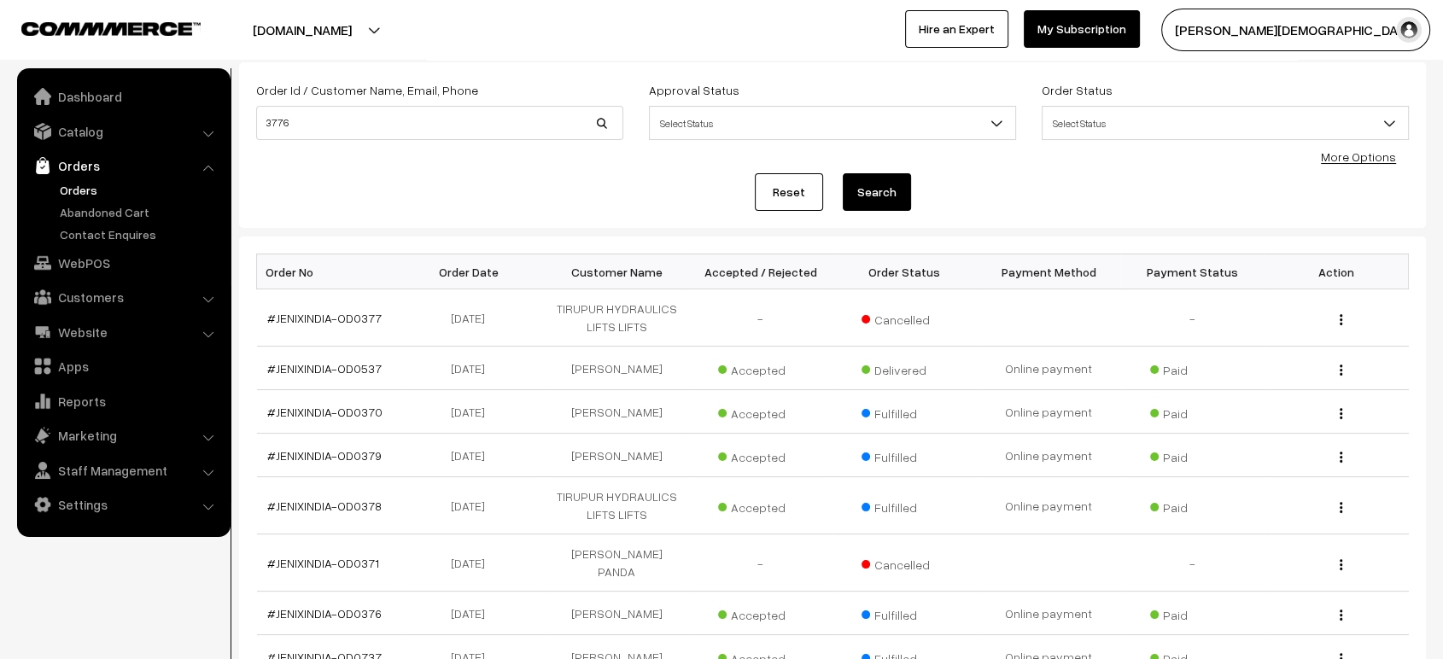
scroll to position [91, 0]
click at [281, 124] on input "3776" at bounding box center [439, 125] width 367 height 34
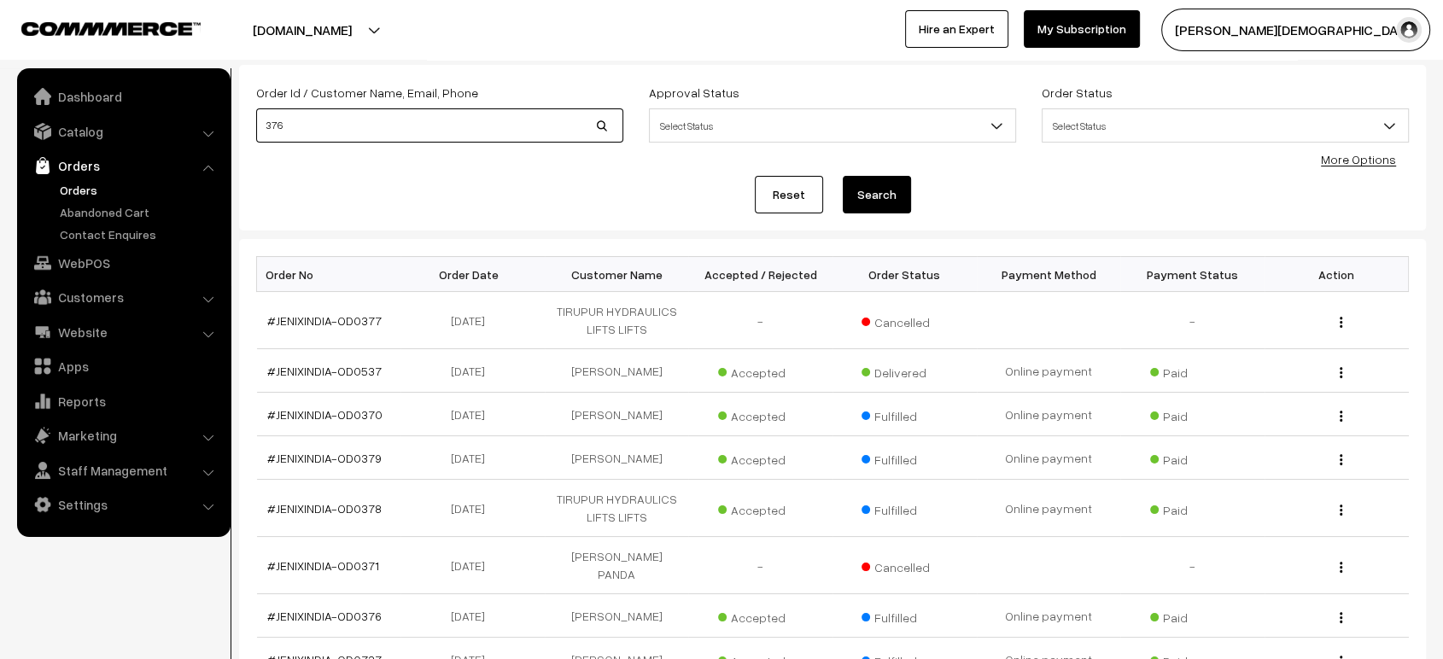
type input "376"
click at [843, 176] on button "Search" at bounding box center [877, 195] width 68 height 38
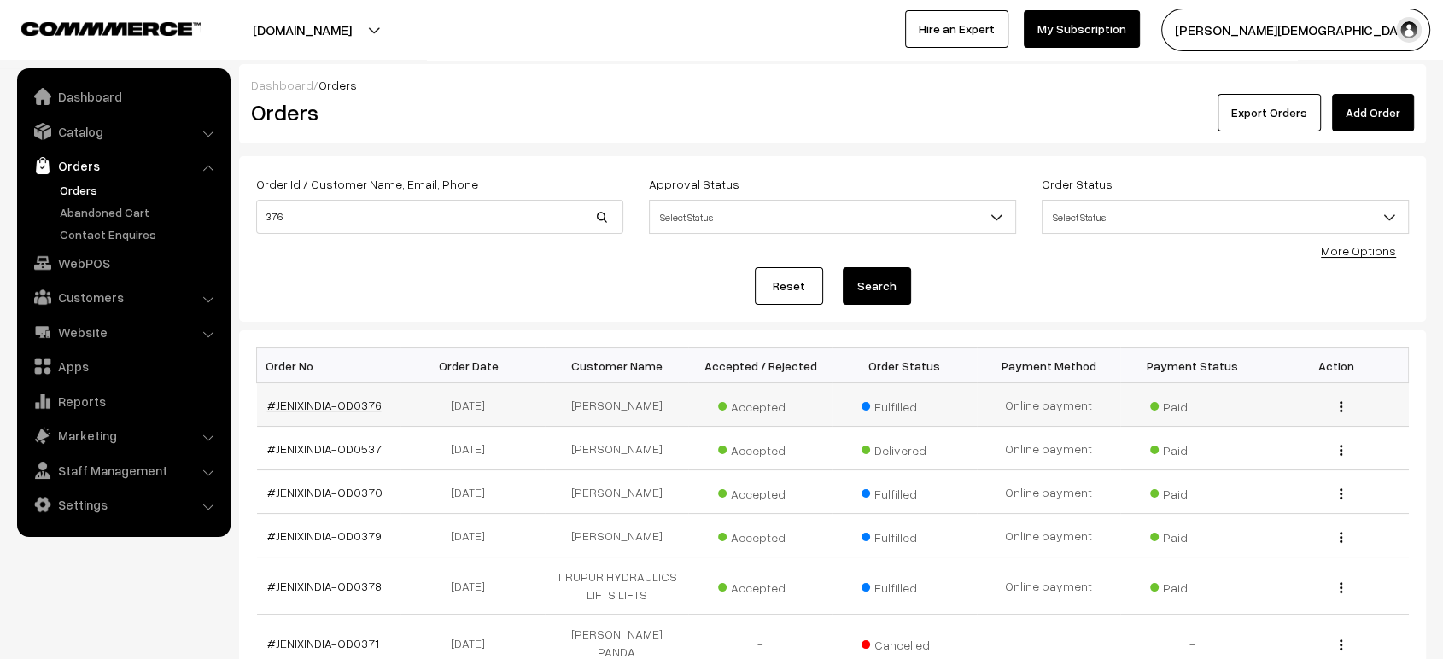
click at [310, 403] on link "#JENIXINDIA-OD0376" at bounding box center [324, 405] width 114 height 15
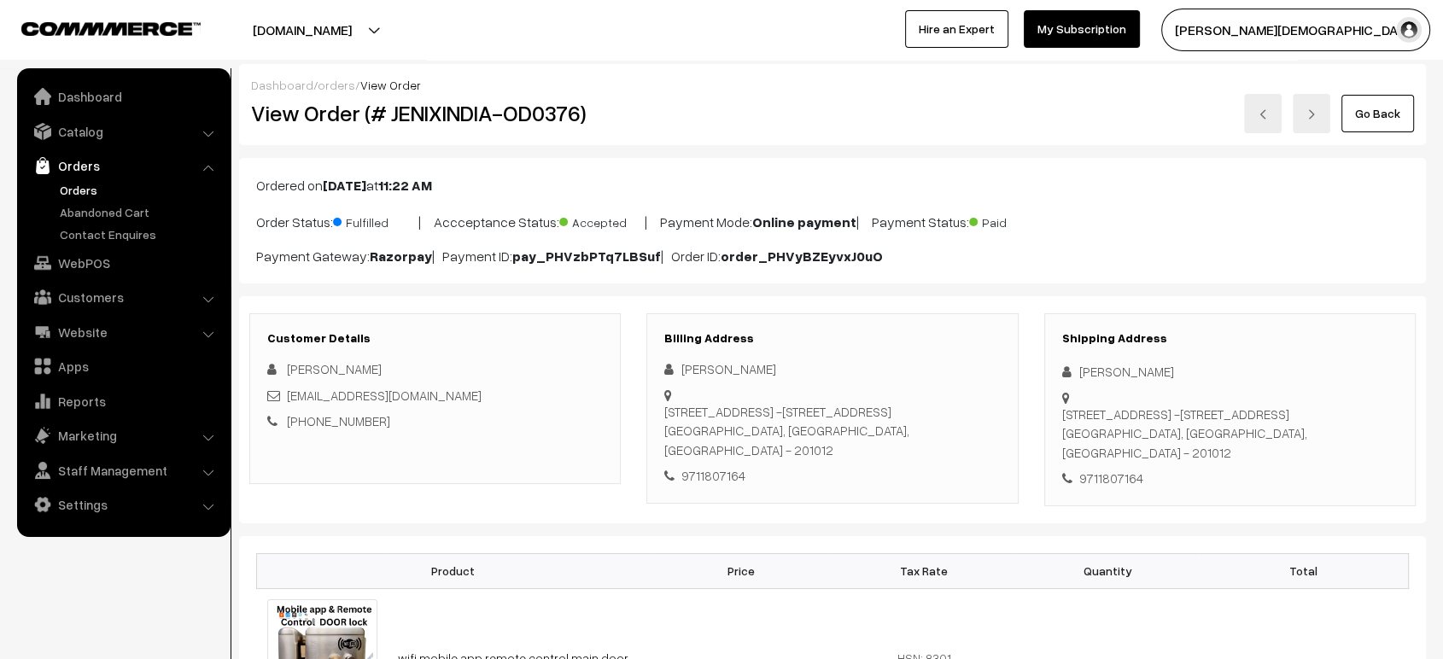
click at [330, 85] on link "orders" at bounding box center [337, 85] width 38 height 15
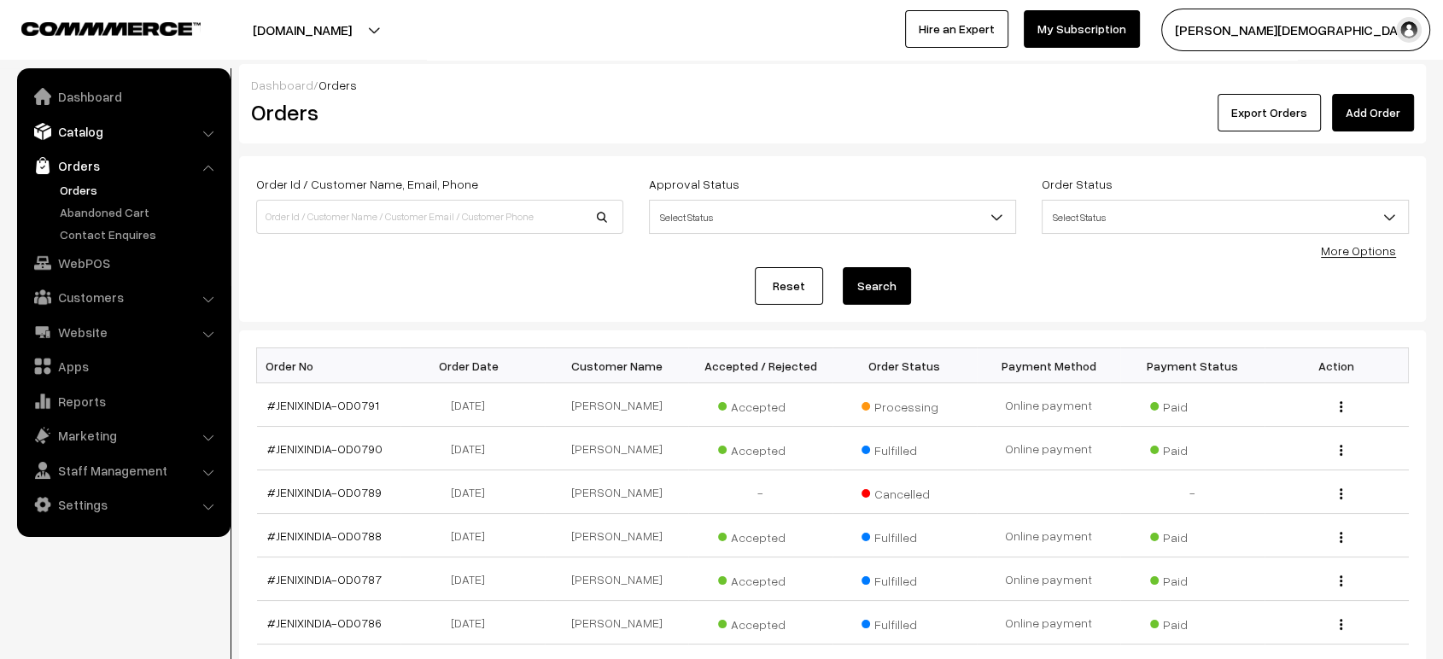
click at [82, 134] on link "Catalog" at bounding box center [122, 131] width 203 height 31
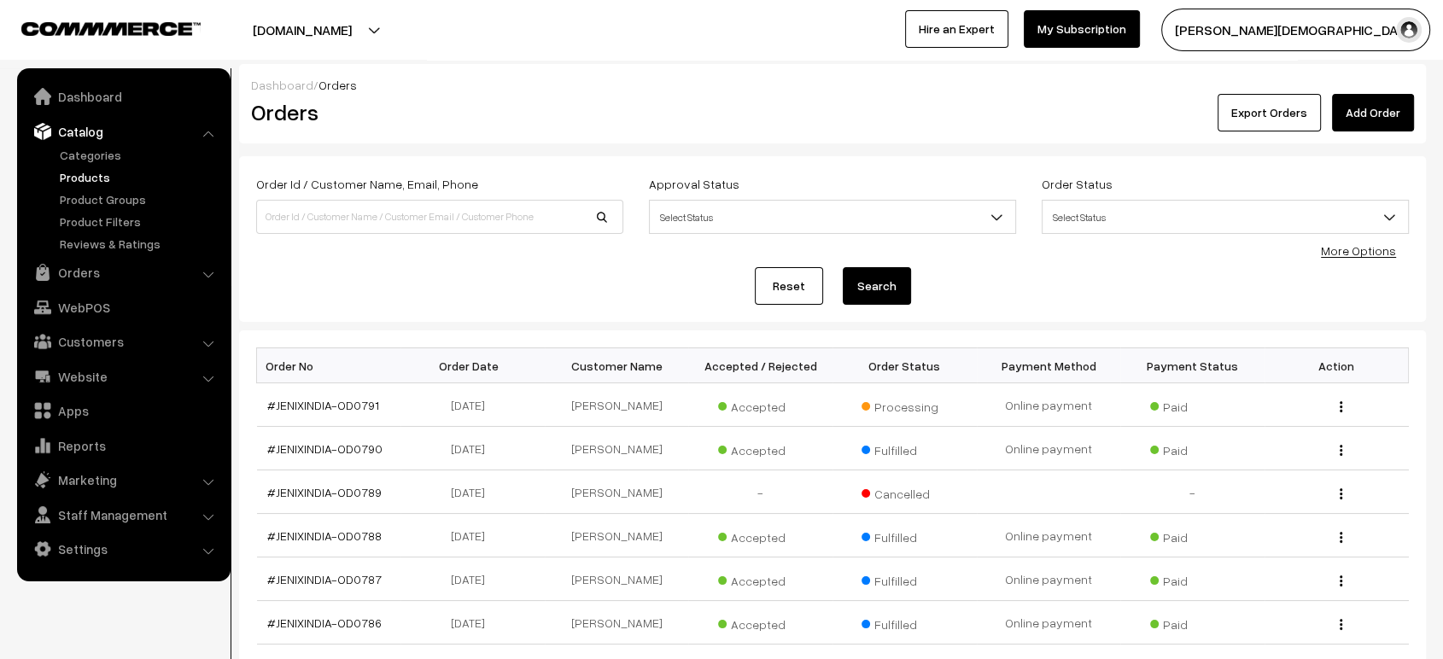
click at [68, 184] on link "Products" at bounding box center [139, 177] width 169 height 18
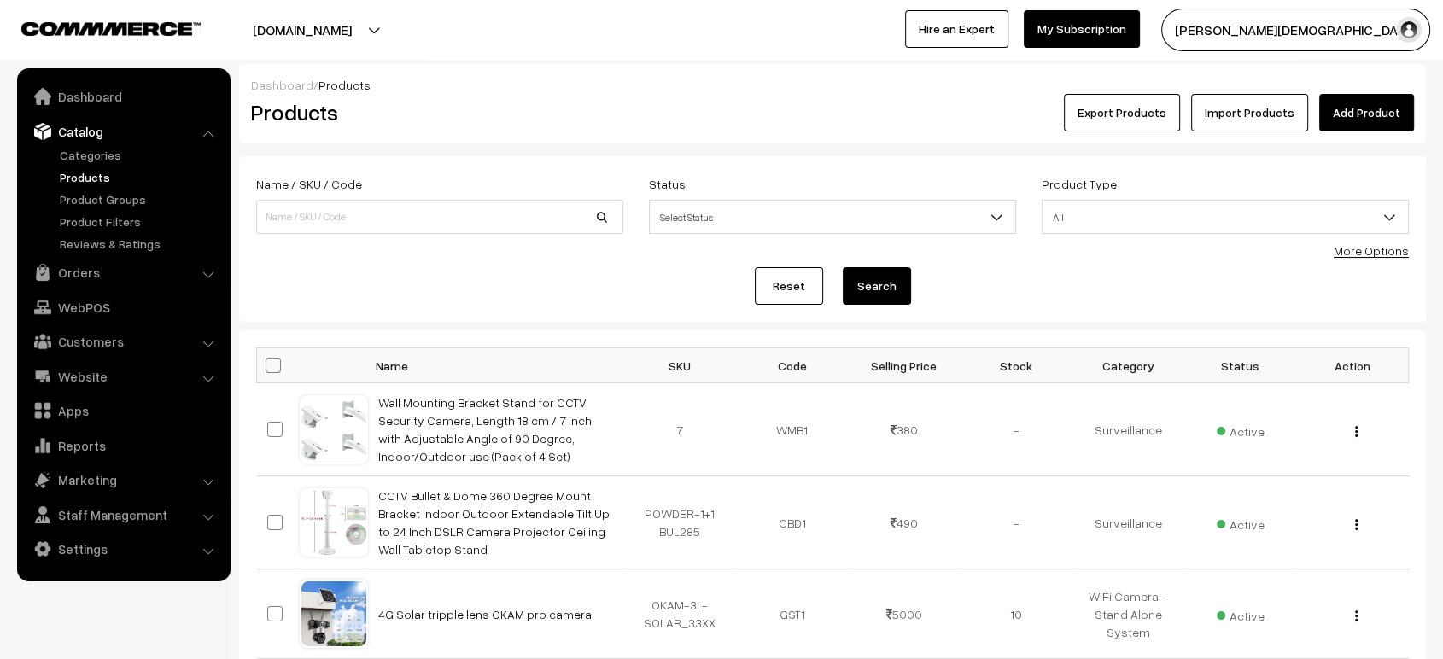
click at [389, 211] on input at bounding box center [439, 217] width 367 height 34
type input "k155"
click at [843, 267] on button "Search" at bounding box center [877, 286] width 68 height 38
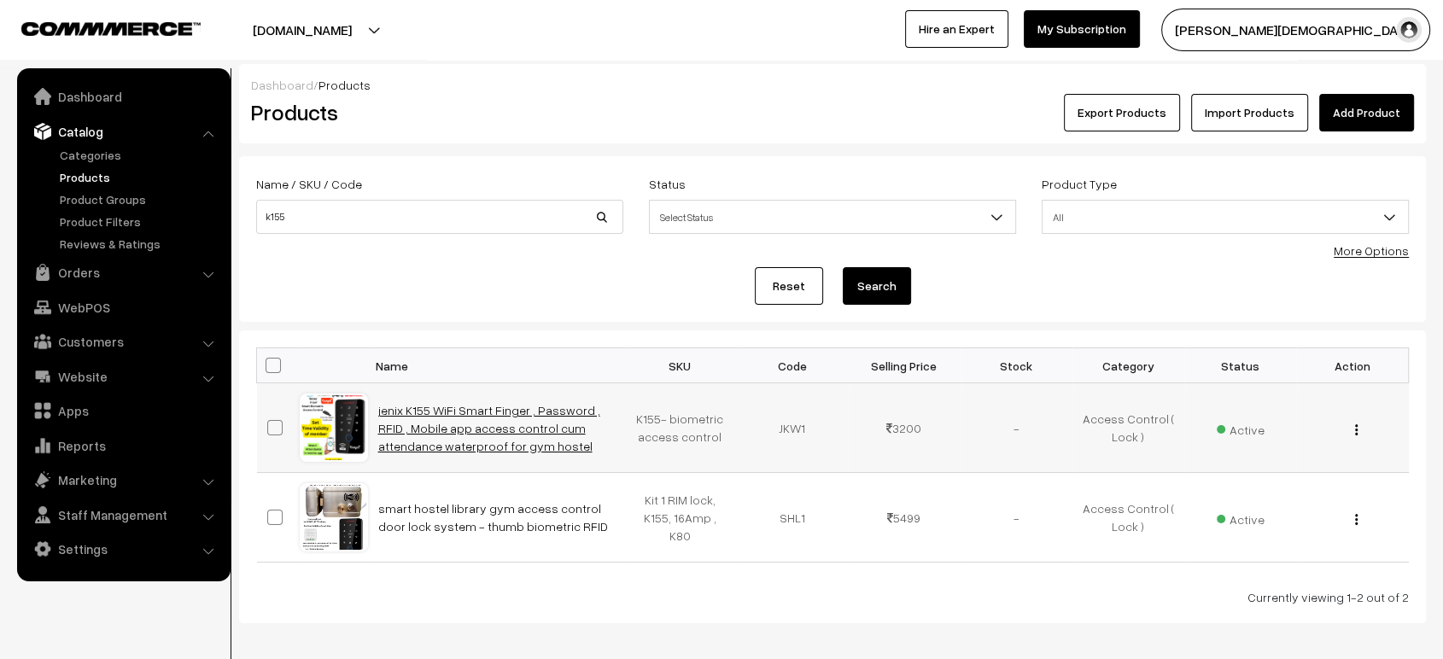
click at [448, 402] on td "jenix K155 WiFi Smart Finger , Password , RFID , Mobile app access control cum …" at bounding box center [496, 428] width 256 height 90
click at [448, 403] on link "jenix K155 WiFi Smart Finger , Password , RFID , Mobile app access control cum …" at bounding box center [489, 428] width 222 height 50
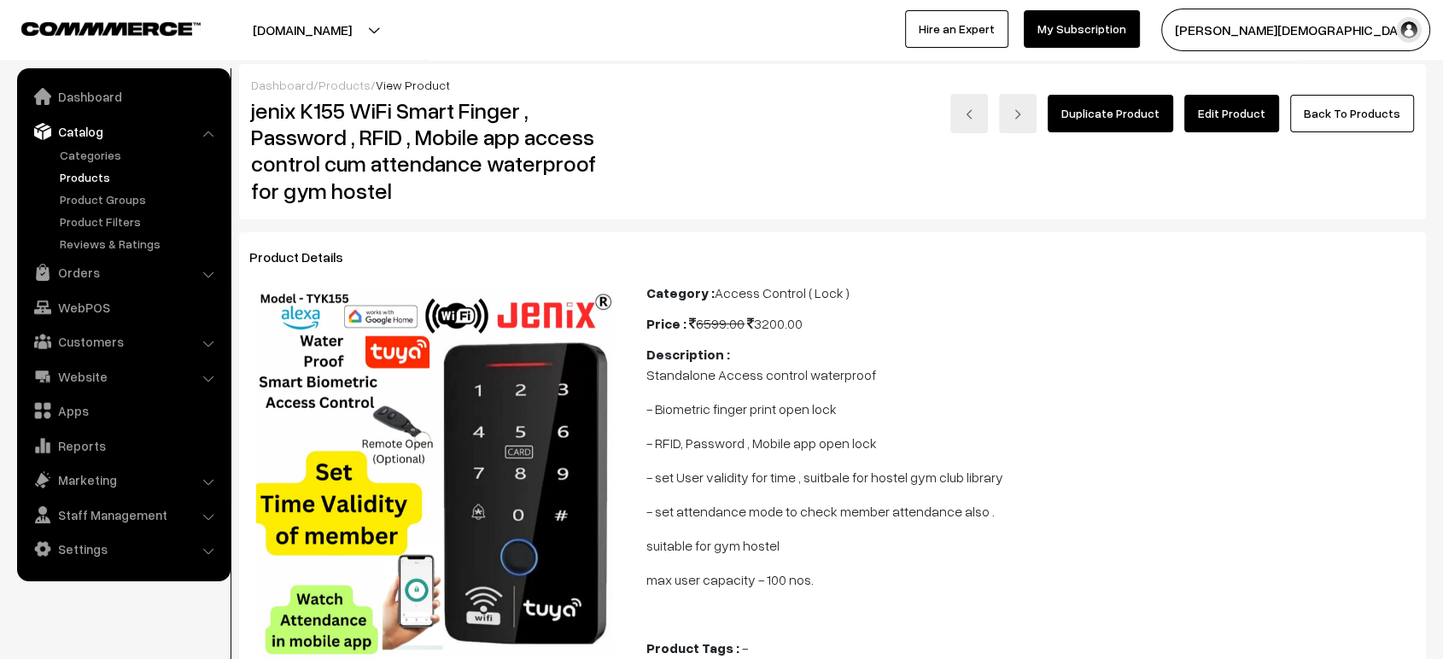
click at [1223, 121] on link "Edit Product" at bounding box center [1231, 114] width 95 height 38
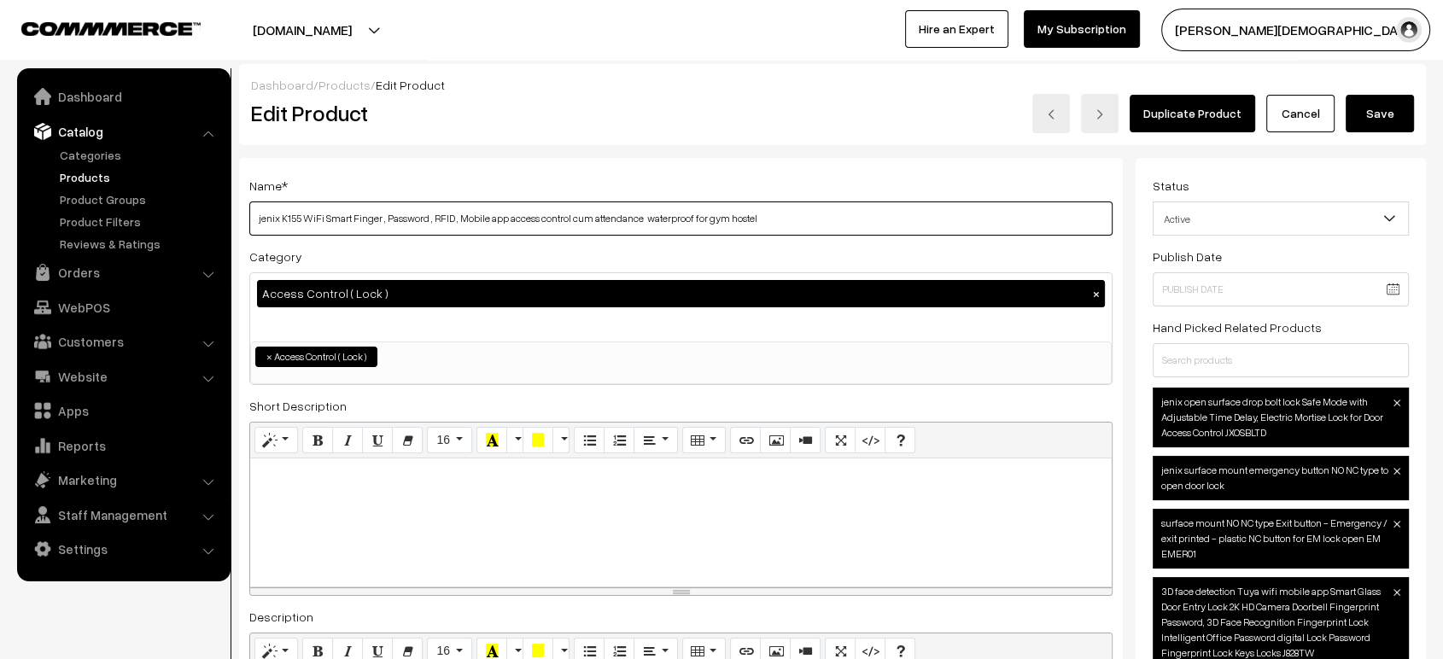
click at [280, 224] on input "jenix K155 WiFi Smart Finger , Password , RFID , Mobile app access control cum …" at bounding box center [680, 218] width 863 height 34
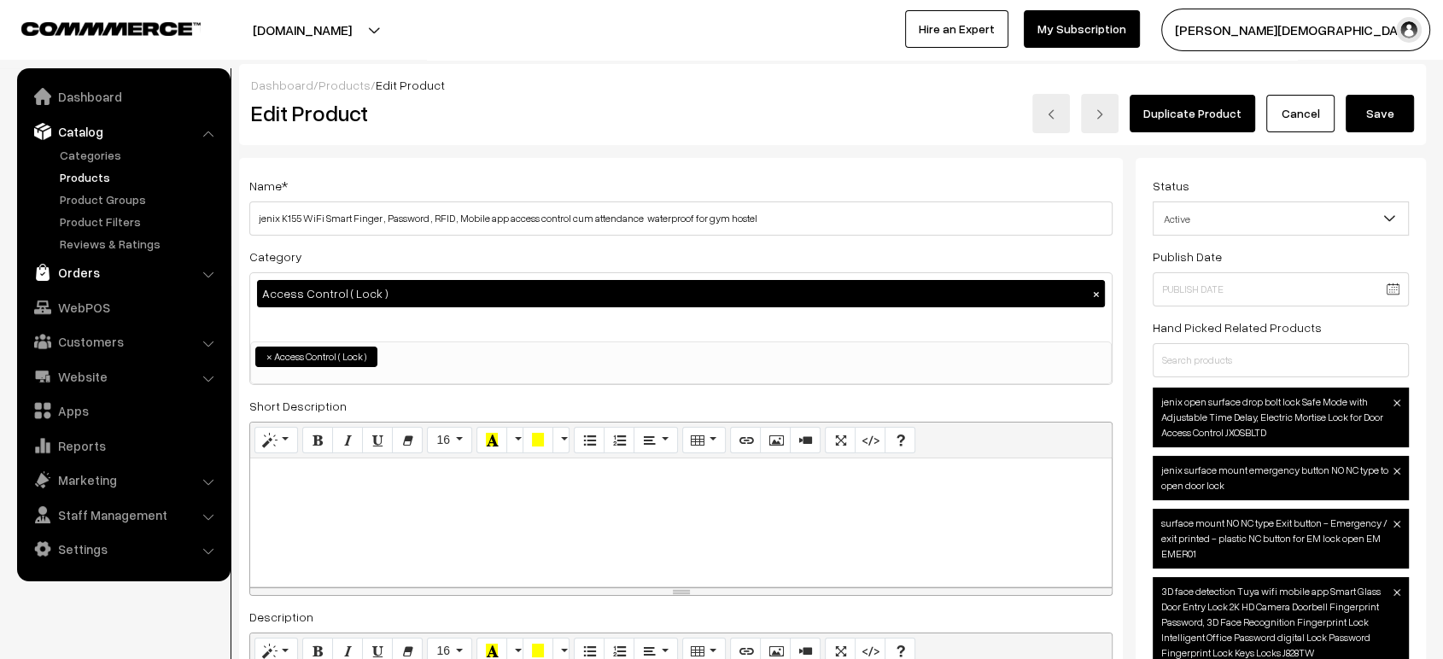
click at [85, 284] on link "Orders" at bounding box center [122, 272] width 203 height 31
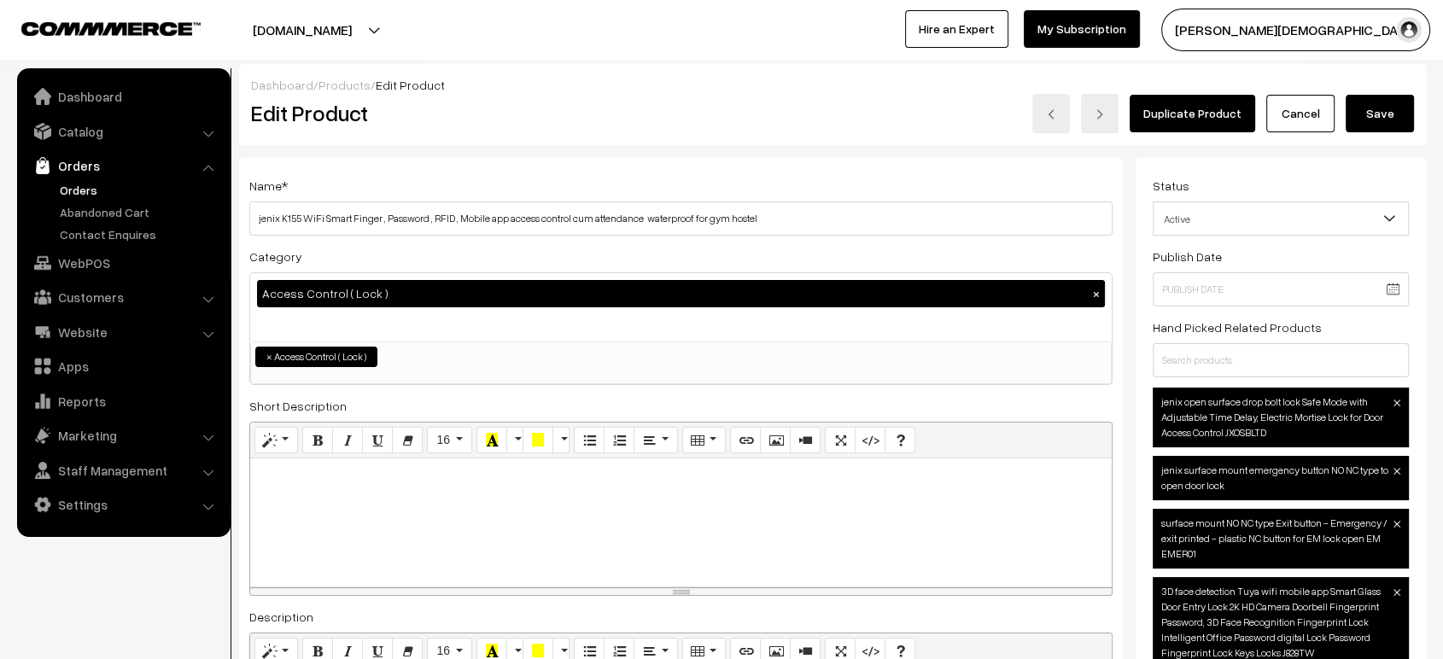
click at [96, 190] on link "Orders" at bounding box center [139, 190] width 169 height 18
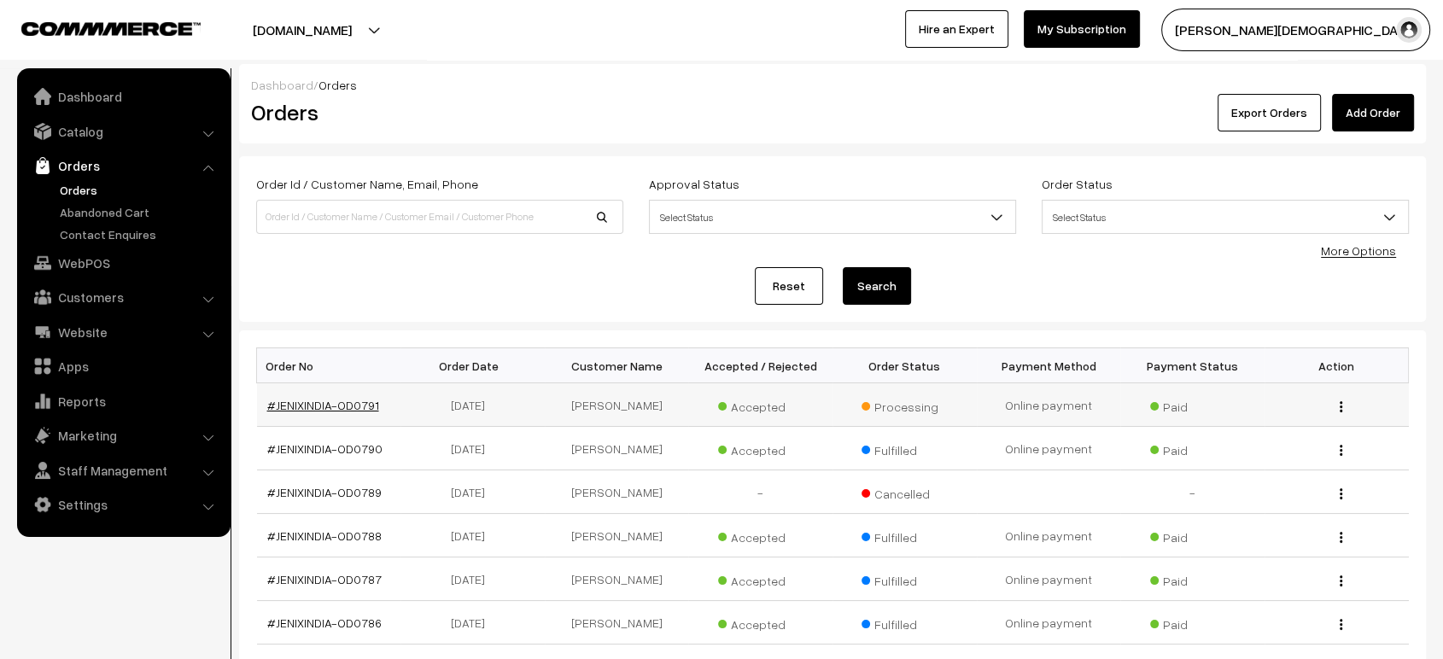
click at [295, 408] on link "#JENIXINDIA-OD0791" at bounding box center [323, 405] width 112 height 15
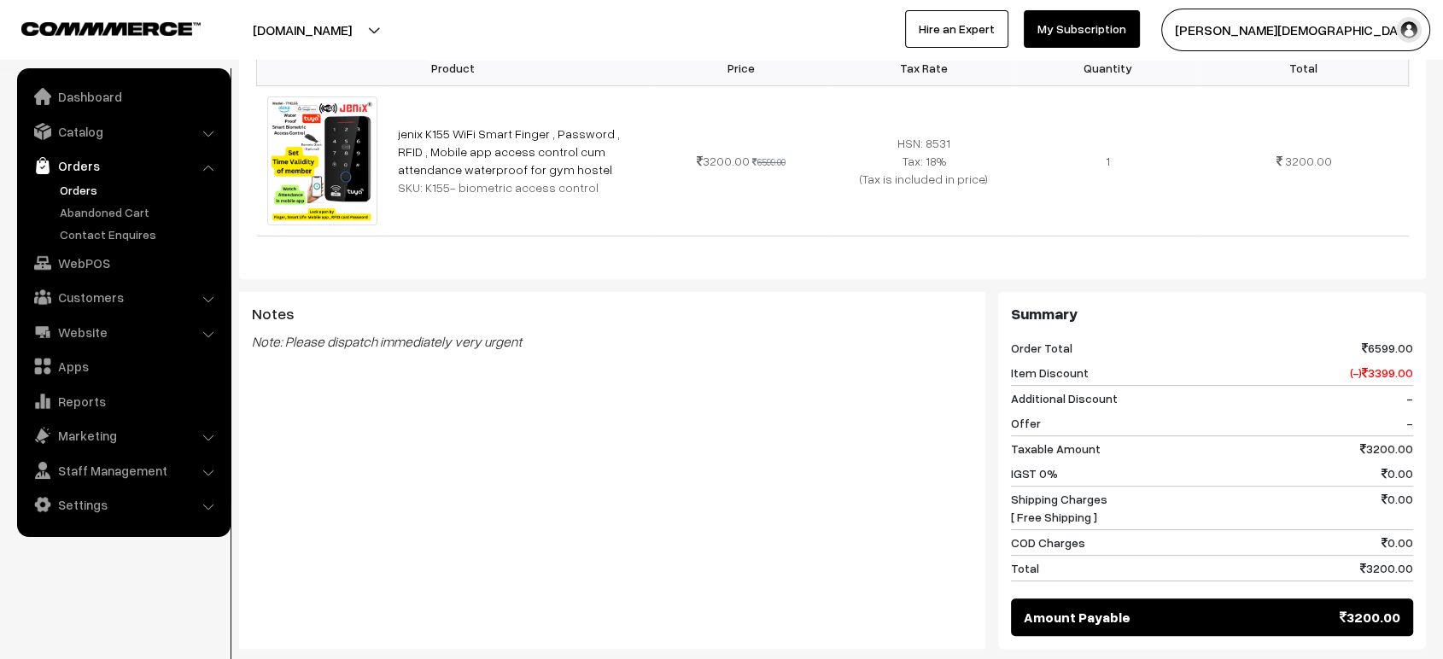
scroll to position [552, 0]
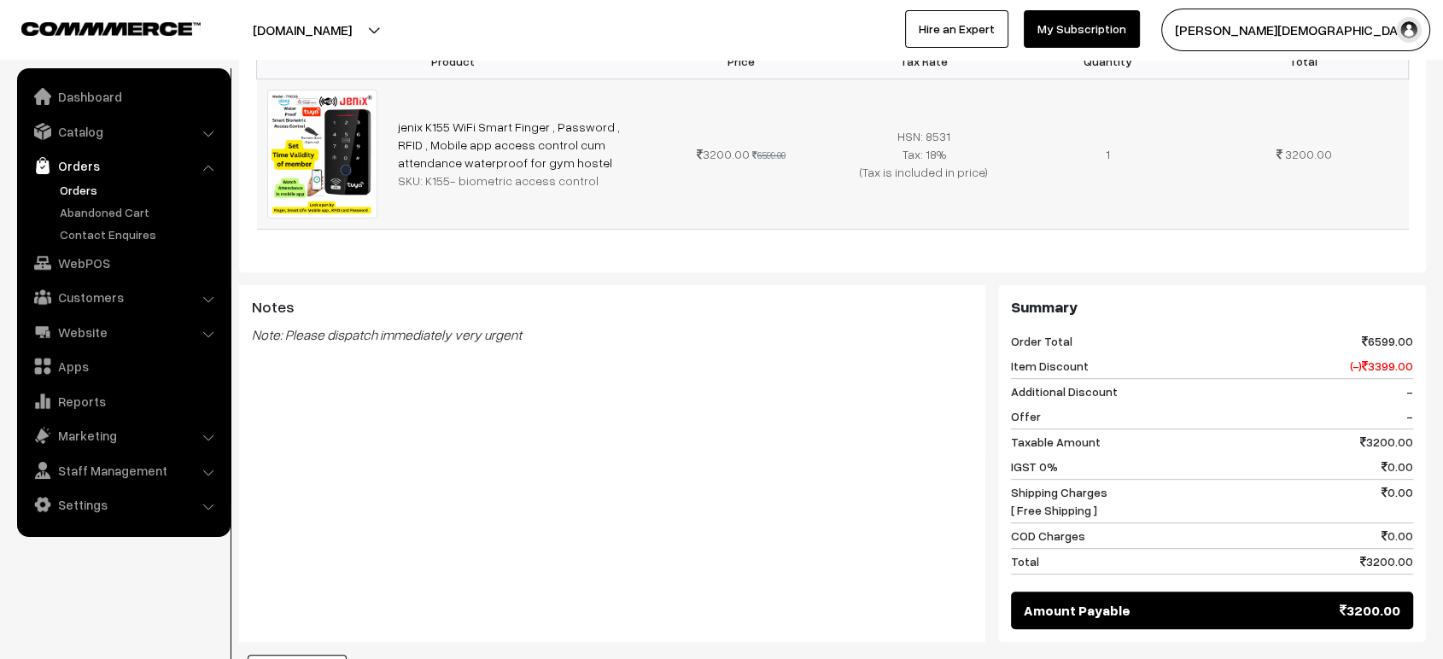
drag, startPoint x: 540, startPoint y: 146, endPoint x: 391, endPoint y: 116, distance: 151.5
click at [391, 116] on td "jenix K155 WiFi Smart Finger , Password , RFID , Mobile app access control cum …" at bounding box center [519, 154] width 262 height 150
copy link "jenix K155 WiFi Smart Finger , Password , RFID , Mobile app access control cum …"
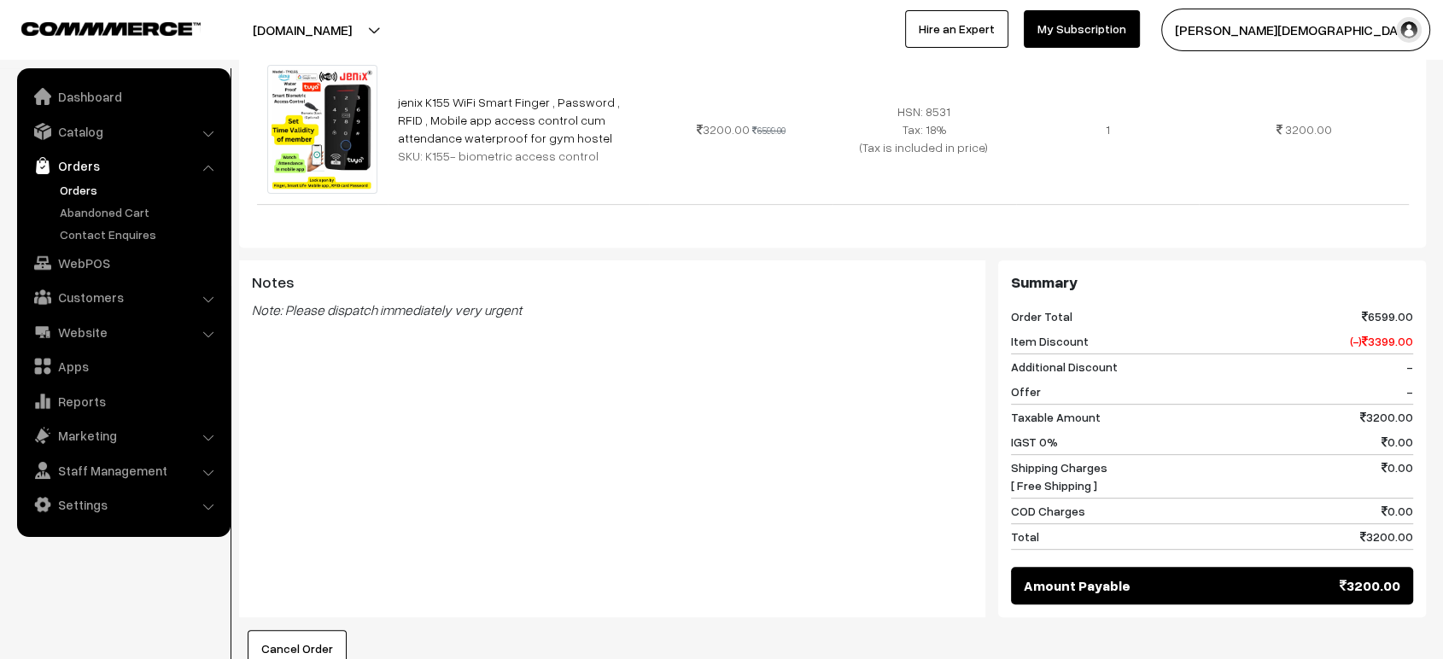
scroll to position [579, 0]
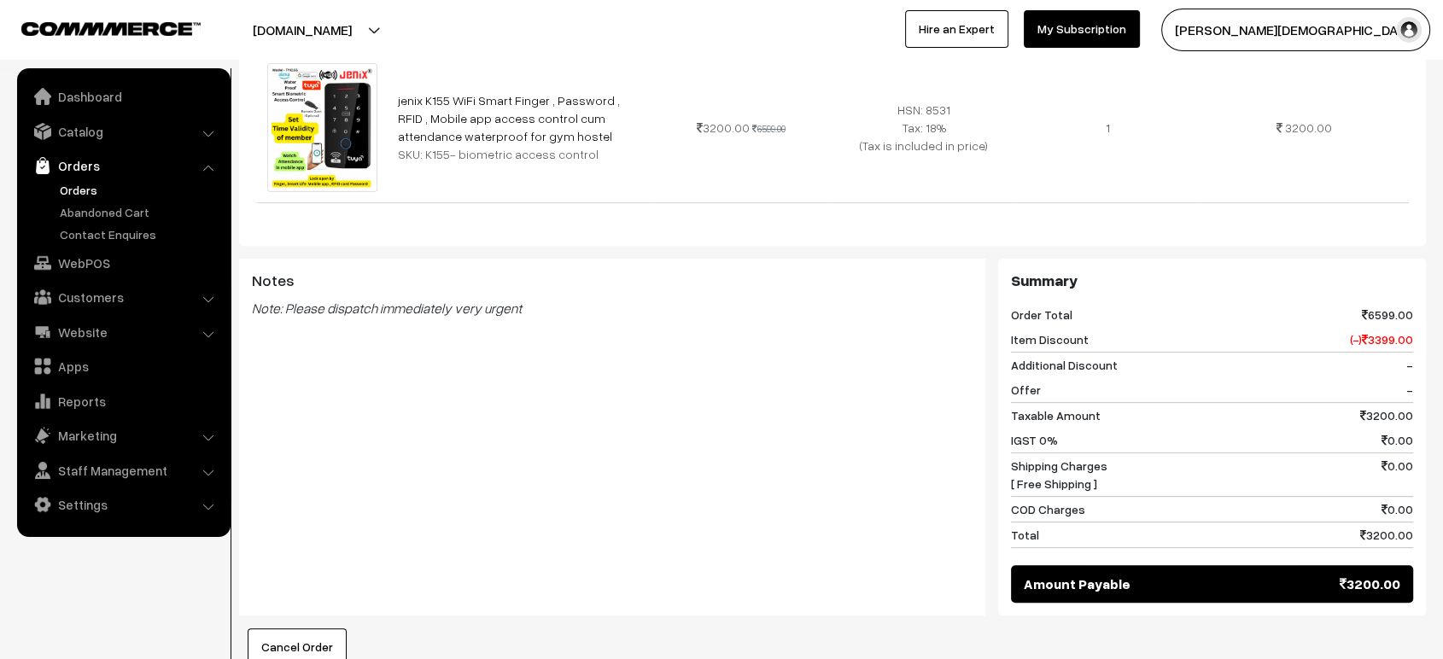
click at [849, 365] on div "Notes Note: Please dispatch immediately very urgent" at bounding box center [612, 344] width 746 height 171
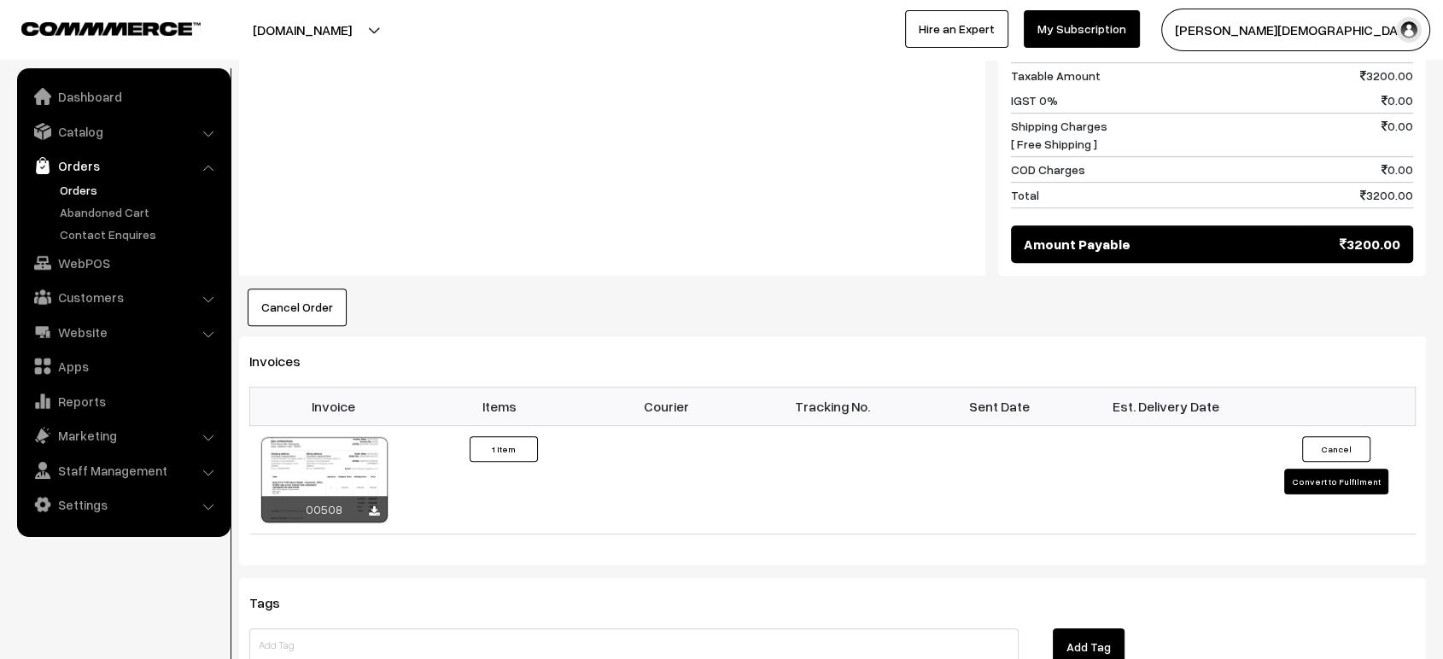
scroll to position [933, 0]
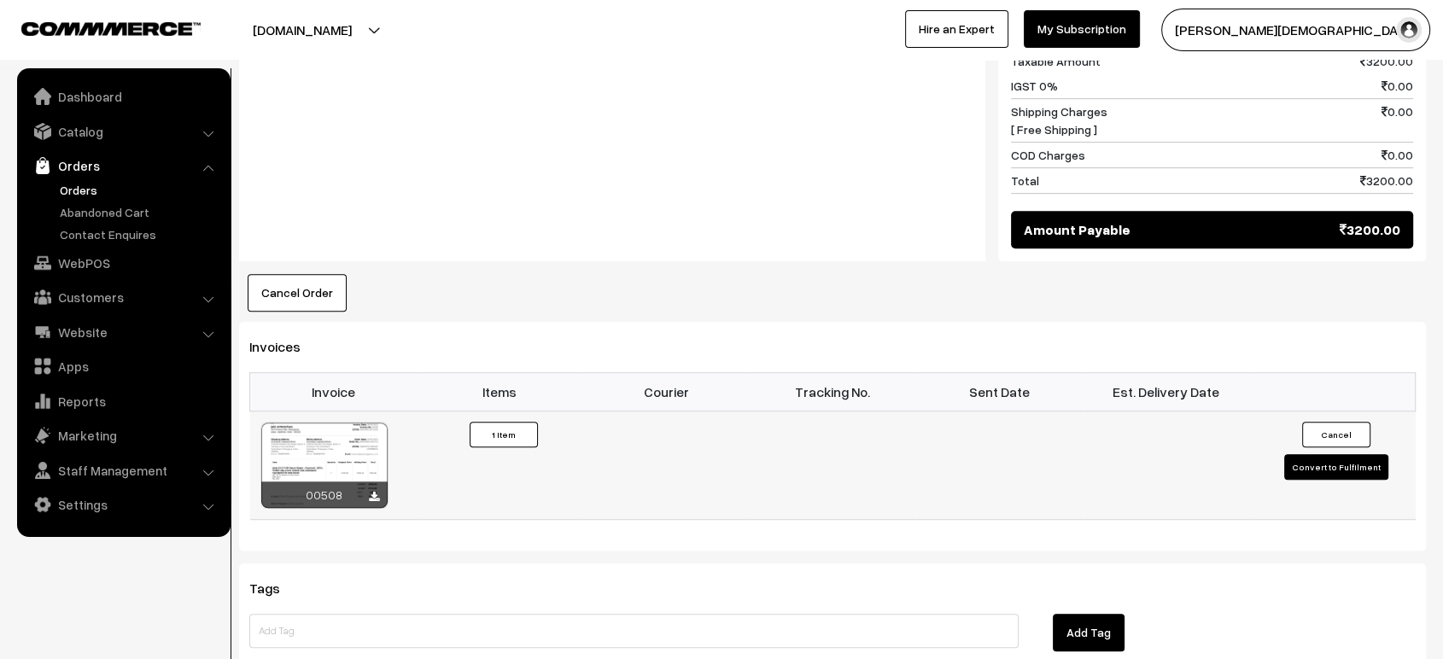
click at [301, 423] on div at bounding box center [324, 465] width 126 height 85
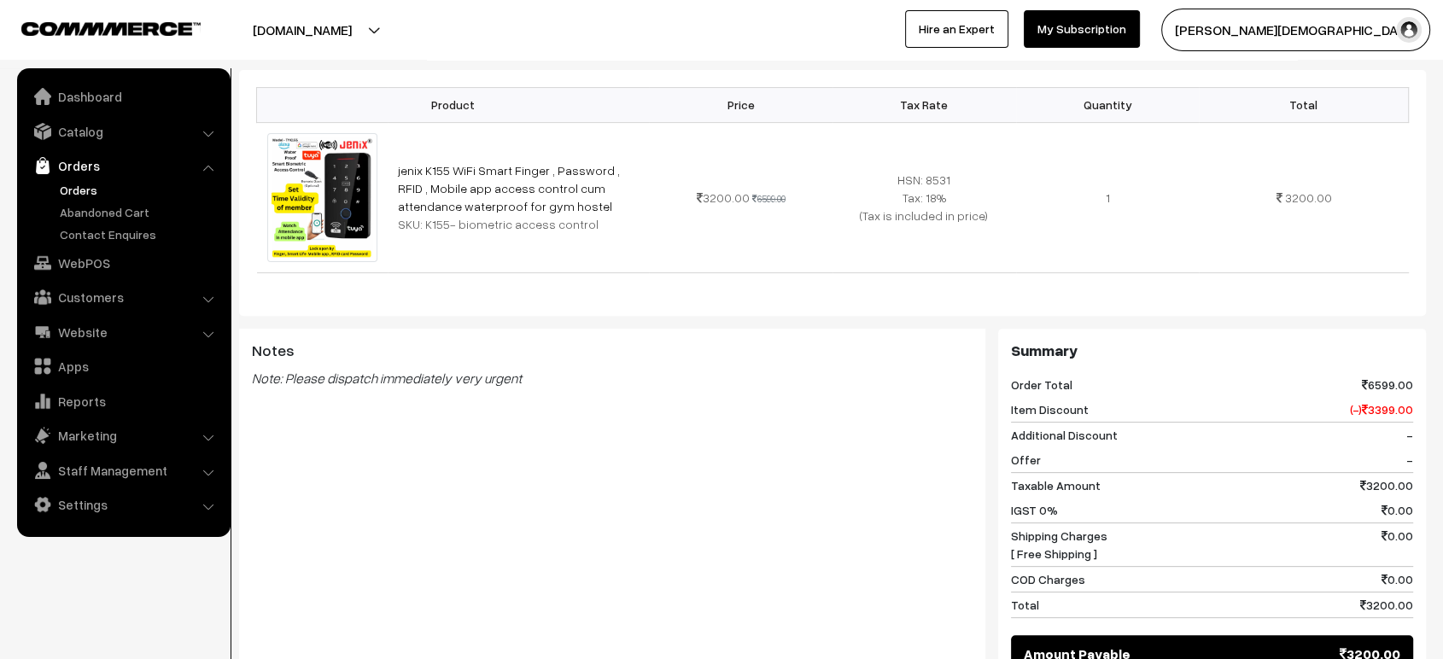
scroll to position [511, 0]
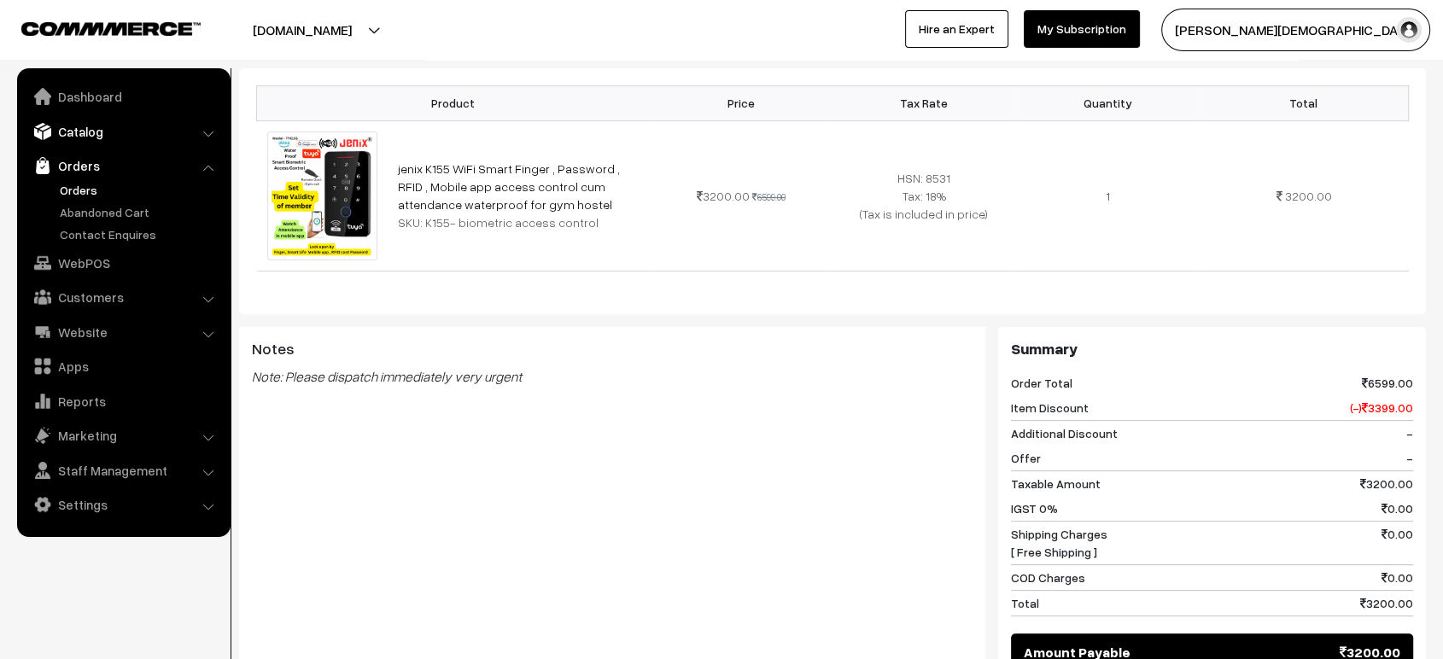
click at [105, 126] on link "Catalog" at bounding box center [122, 131] width 203 height 31
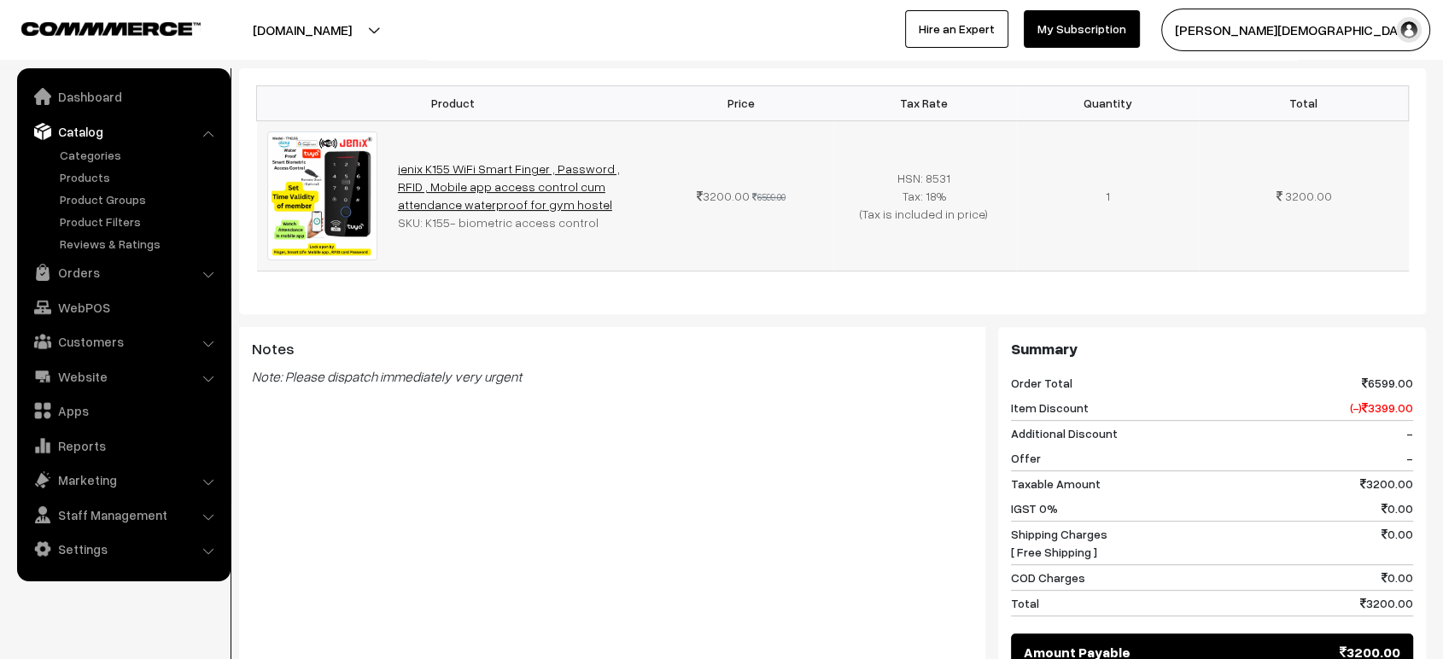
click at [484, 161] on link "jenix K155 WiFi Smart Finger , Password , RFID , Mobile app access control cum …" at bounding box center [509, 186] width 222 height 50
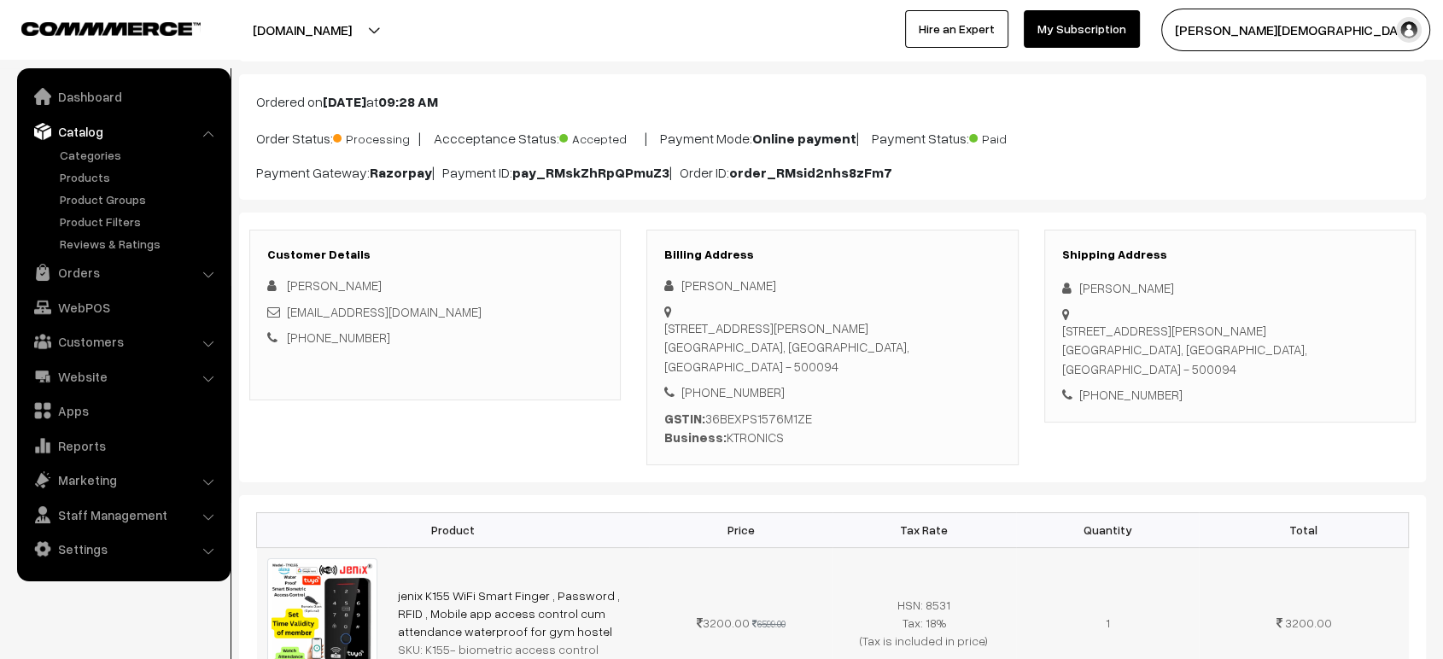
scroll to position [0, 0]
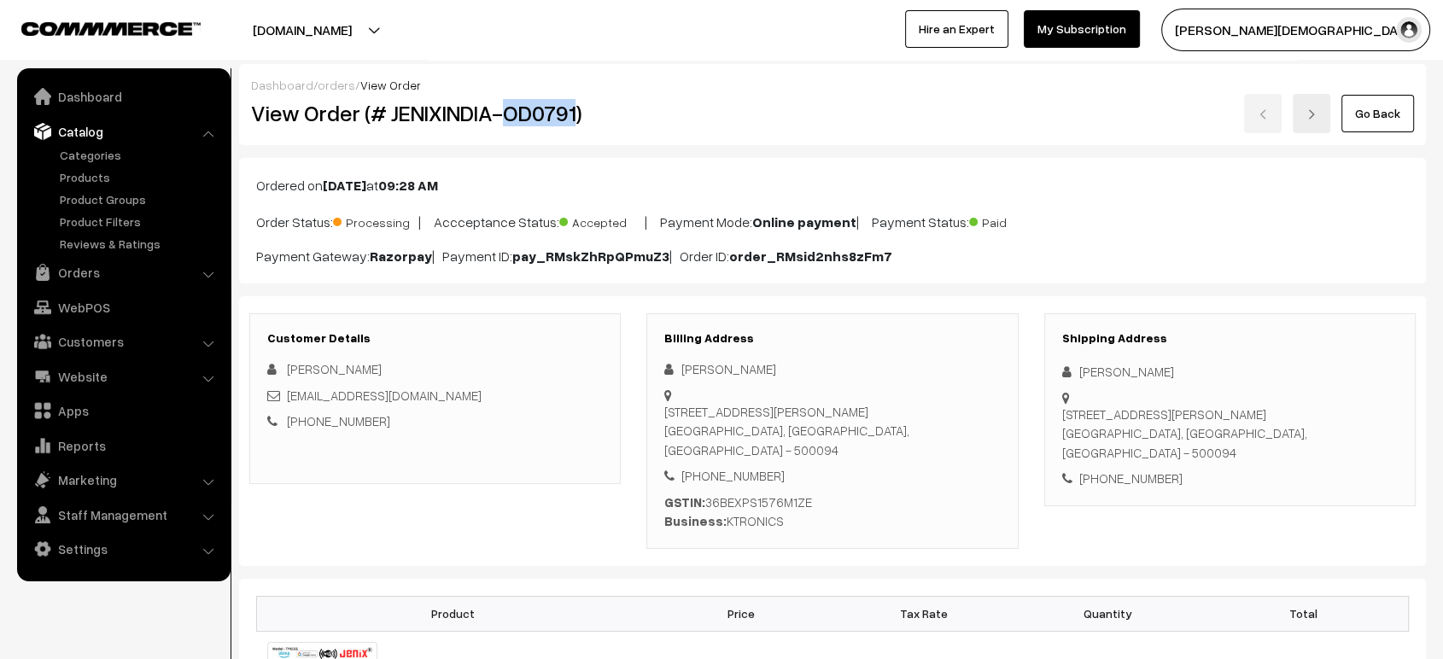
drag, startPoint x: 502, startPoint y: 113, endPoint x: 571, endPoint y: 118, distance: 69.3
click at [571, 118] on h2 "View Order (# JENIXINDIA-OD0791)" at bounding box center [436, 113] width 371 height 26
copy h2 "OD0791"
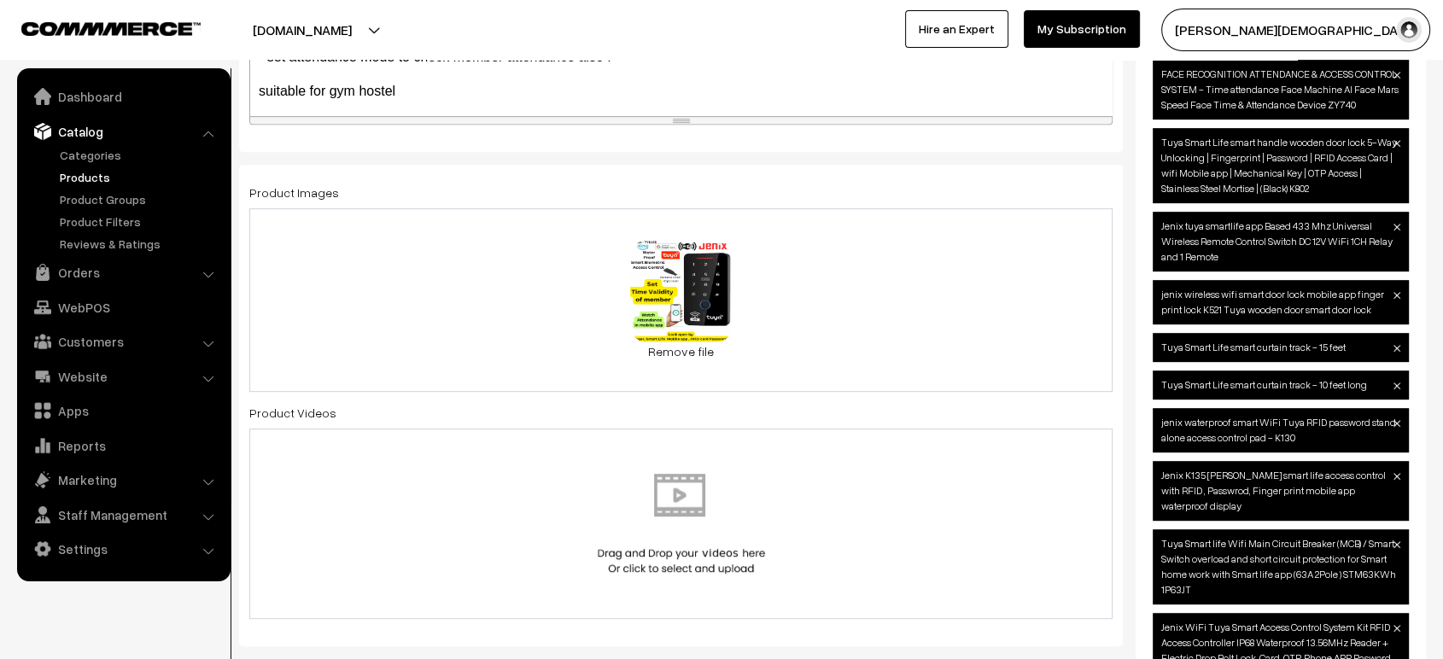
scroll to position [759, 0]
